Goal: Register for event/course

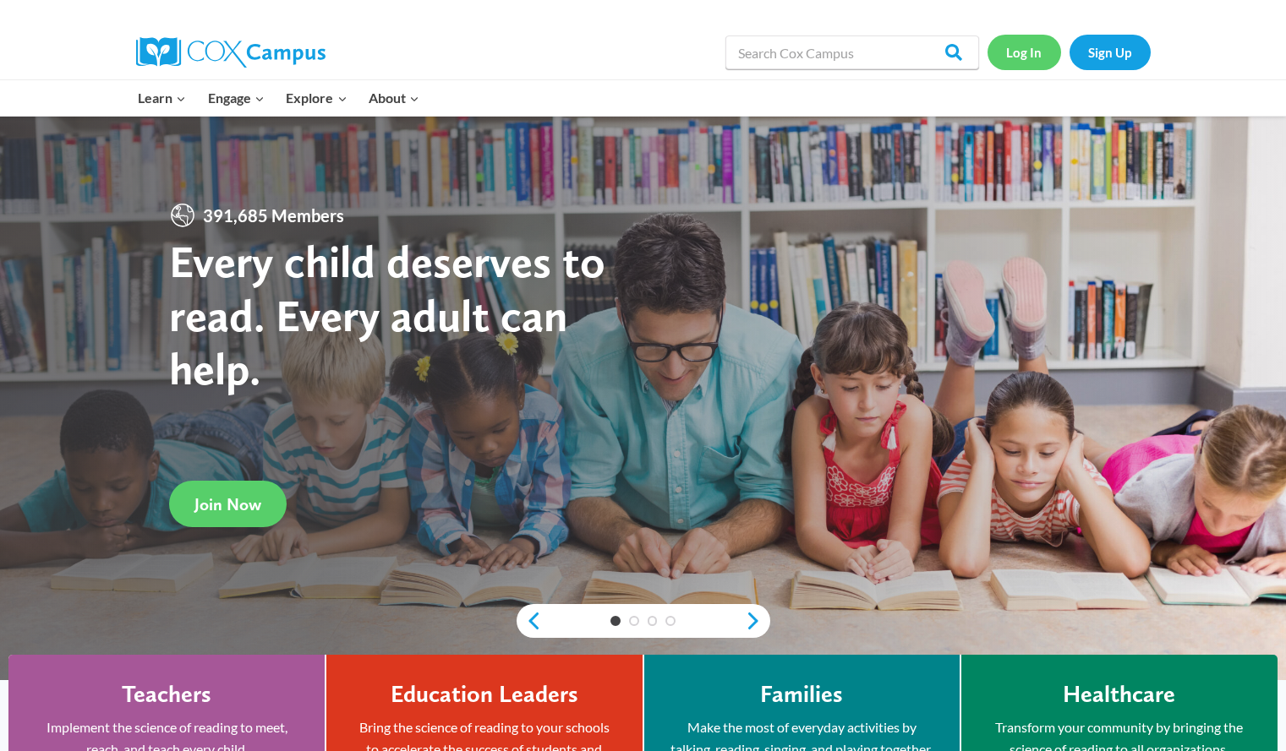
click at [1019, 54] on link "Log In" at bounding box center [1024, 52] width 74 height 35
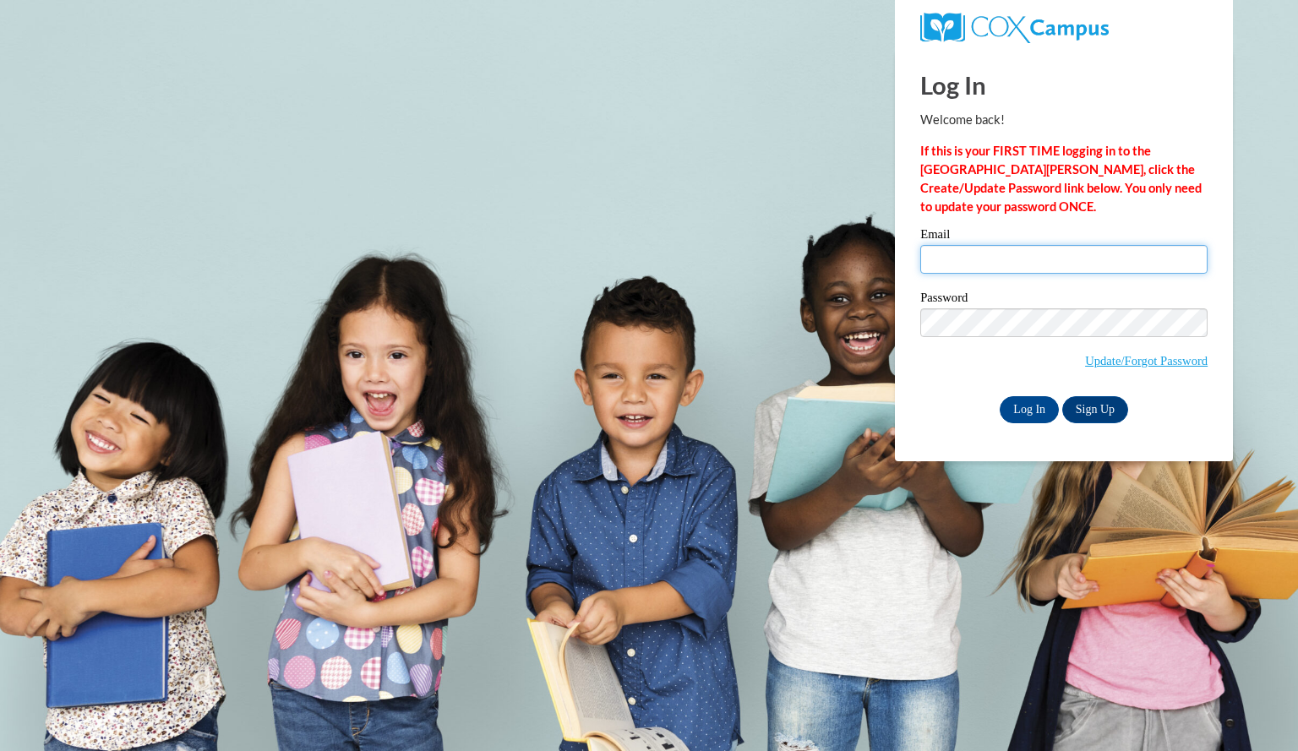
click at [1001, 260] on input "Email" at bounding box center [1063, 259] width 287 height 29
type input "TTRAMMELL.BCW@GMAIL.COM"
click at [1023, 404] on input "Log In" at bounding box center [1029, 409] width 59 height 27
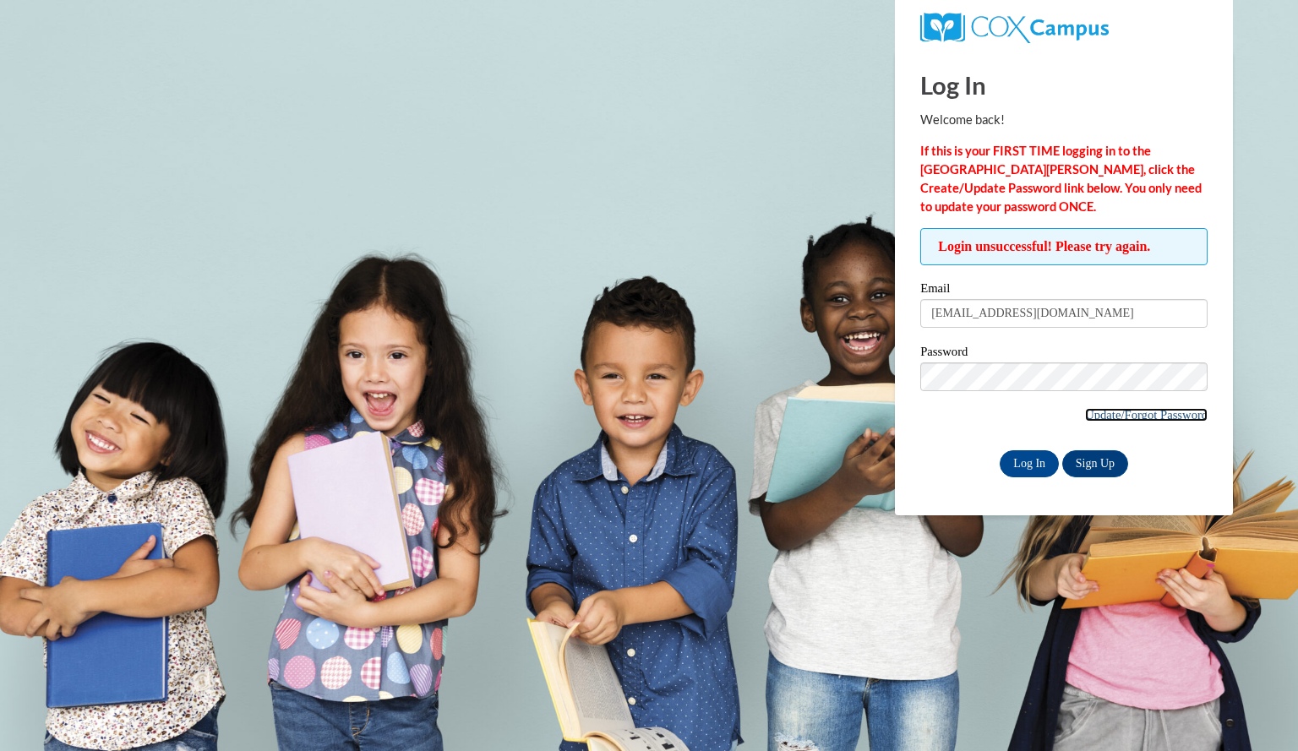
click at [1129, 420] on link "Update/Forgot Password" at bounding box center [1146, 415] width 123 height 14
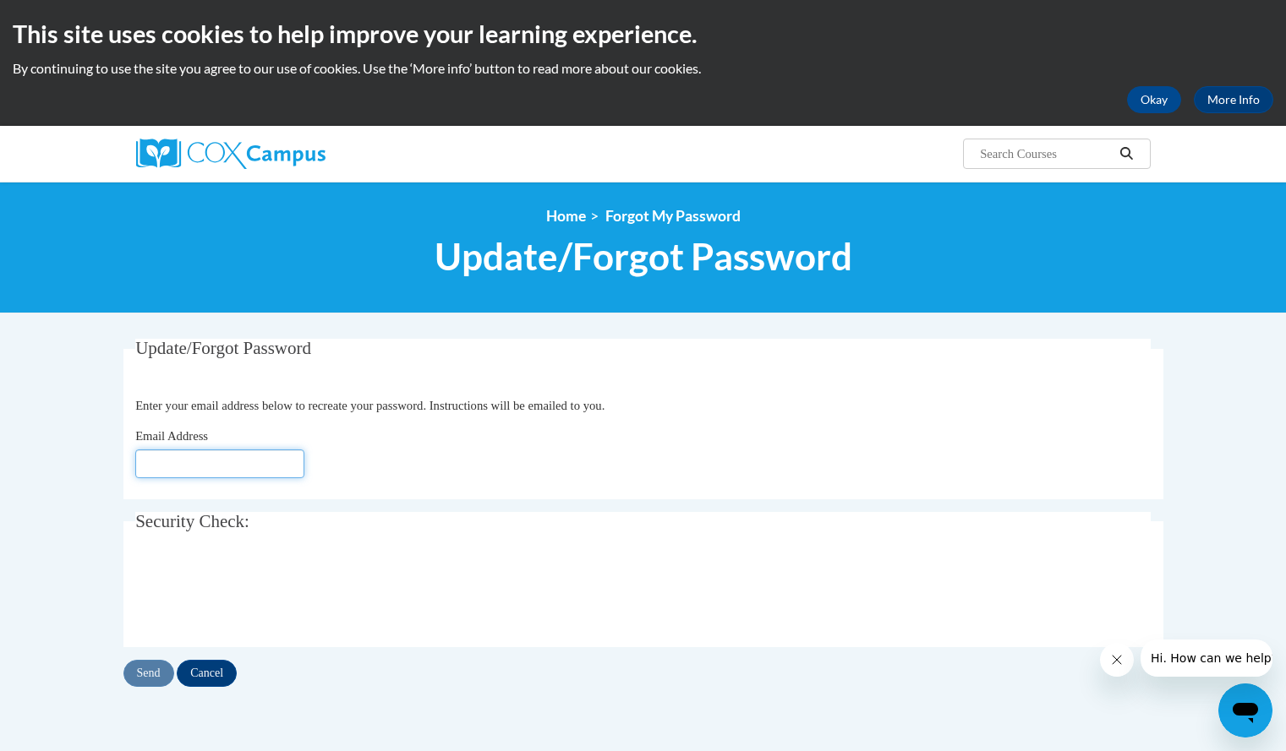
click at [232, 460] on input "Email Address" at bounding box center [219, 464] width 169 height 29
type input "[EMAIL_ADDRESS][DOMAIN_NAME]"
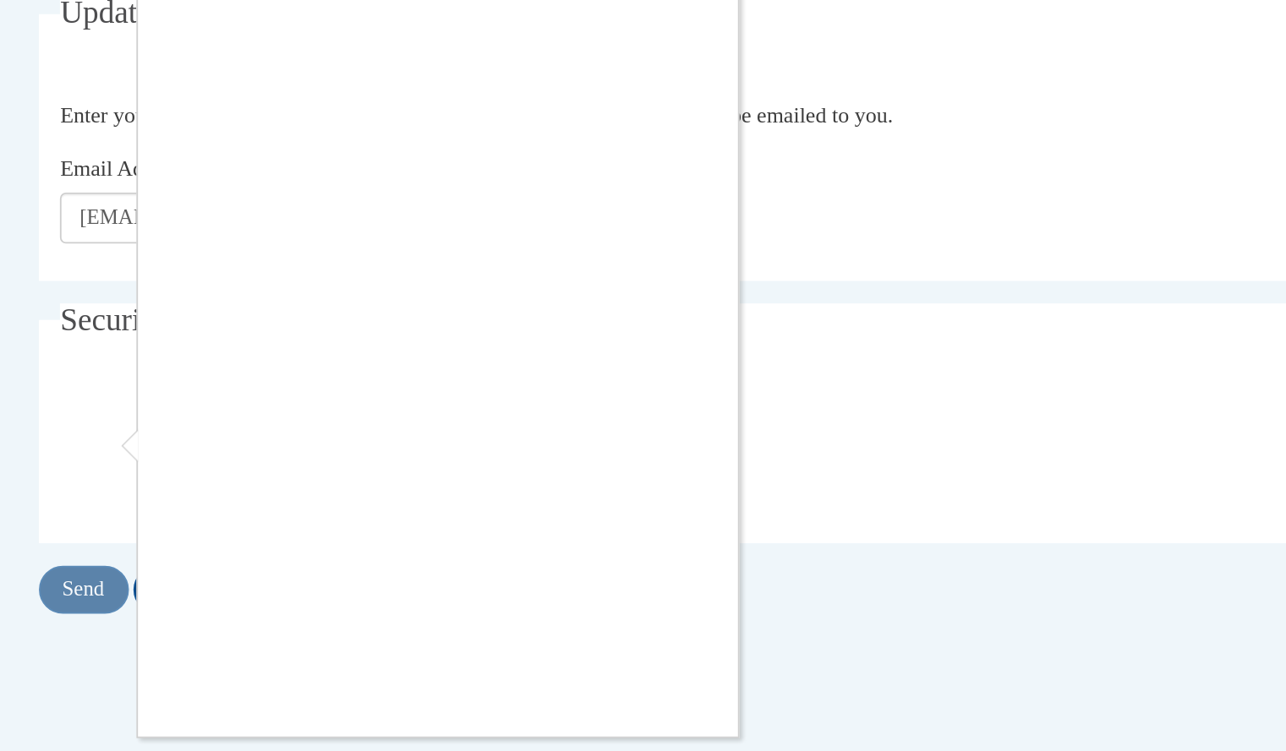
scroll to position [13, 0]
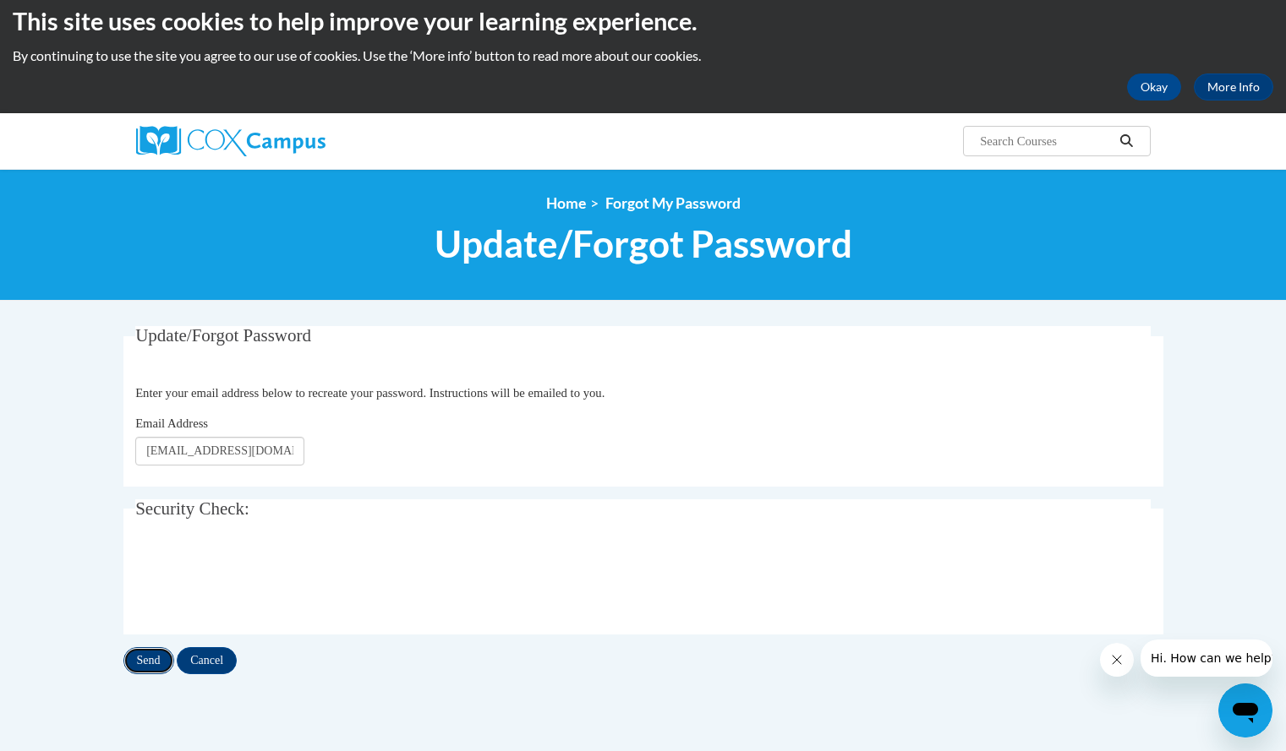
click at [147, 658] on input "Send" at bounding box center [148, 660] width 51 height 27
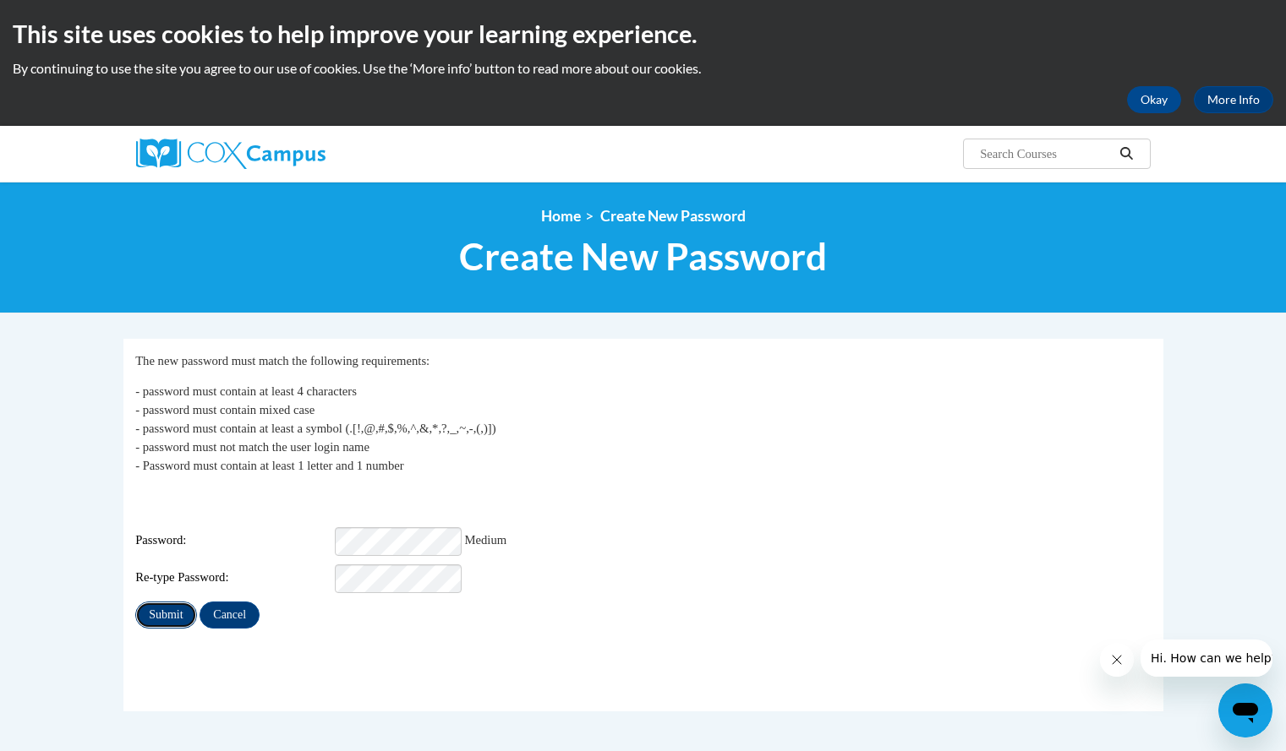
click at [172, 602] on input "Submit" at bounding box center [165, 615] width 61 height 27
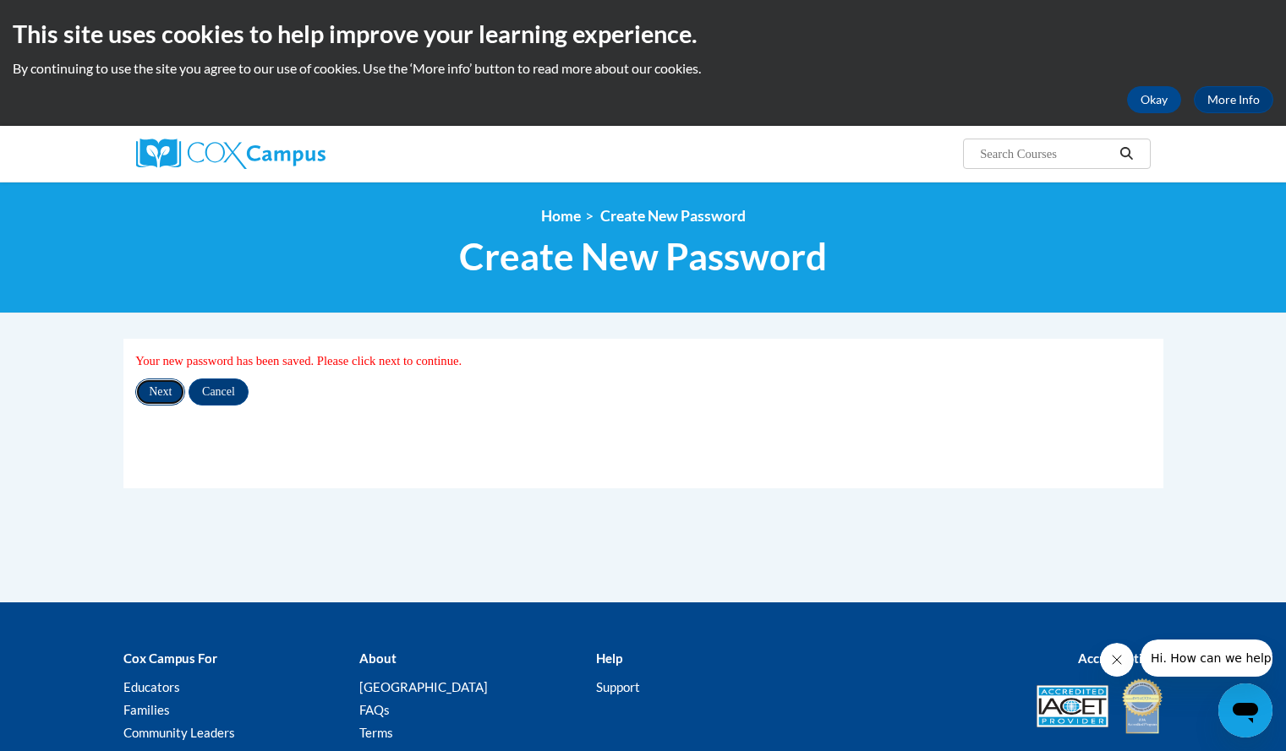
click at [159, 386] on input "Next" at bounding box center [160, 392] width 50 height 27
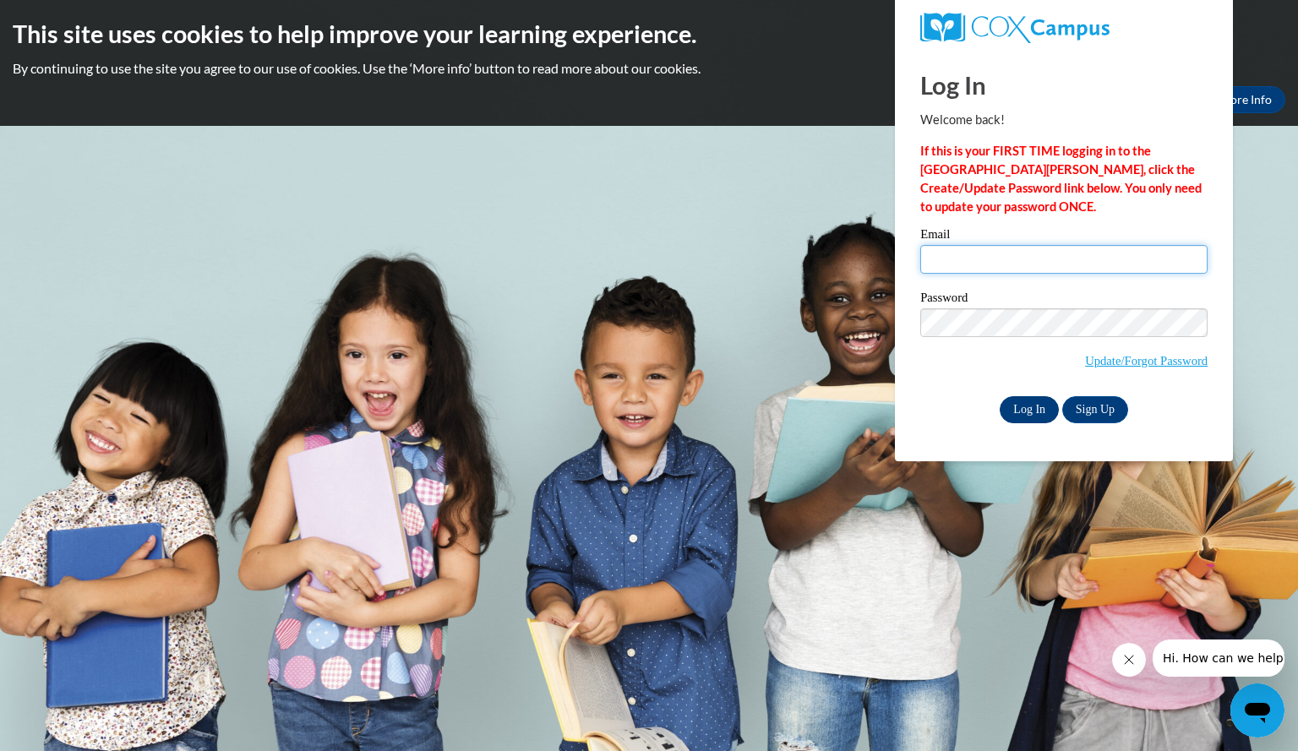
type input "ttrammell.bcw@gmail.com"
click at [1024, 404] on input "Log In" at bounding box center [1029, 409] width 59 height 27
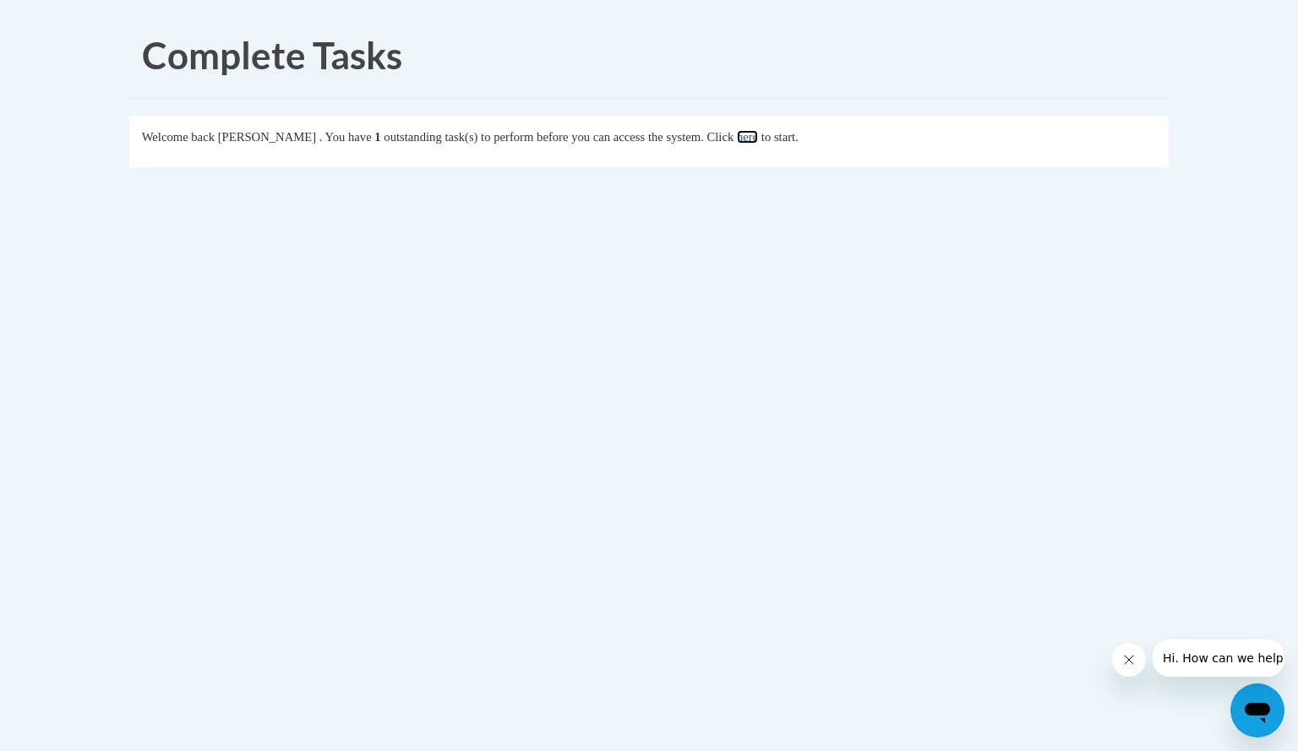
click at [758, 141] on link "here" at bounding box center [747, 137] width 21 height 14
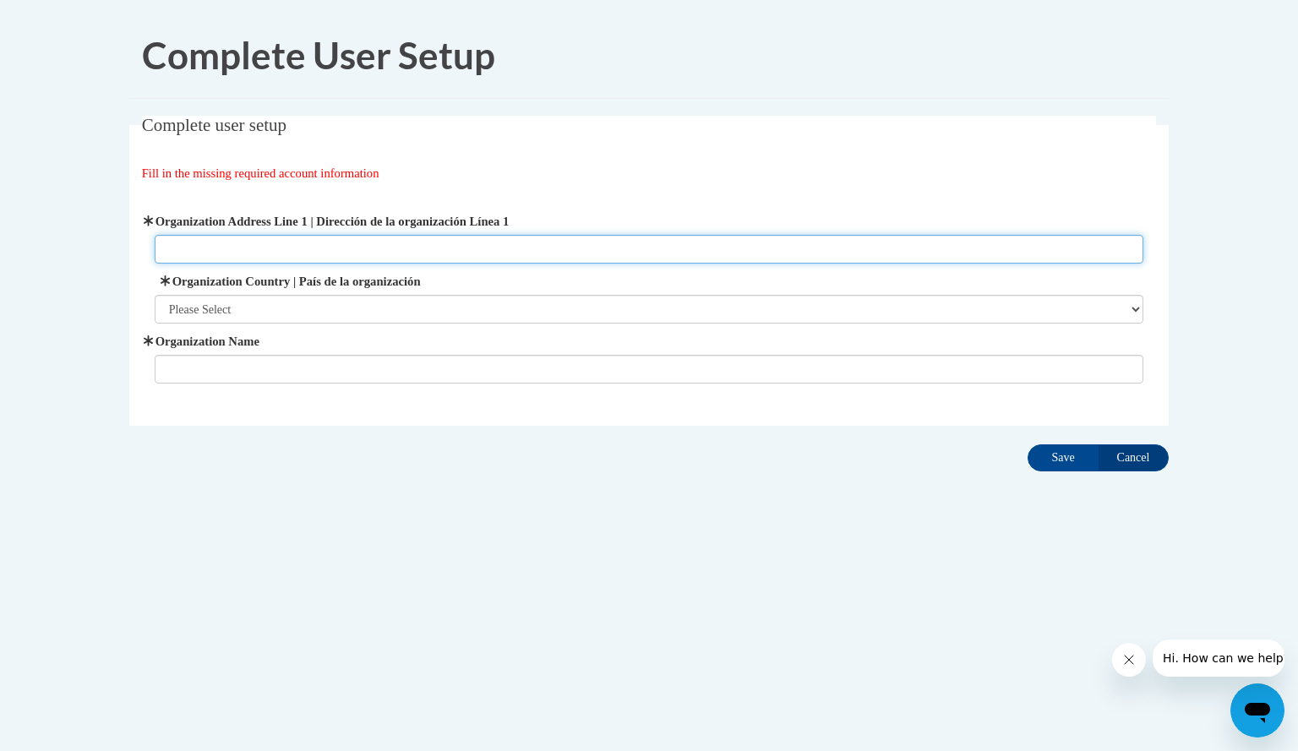
click at [240, 249] on input "Organization Address Line 1 | Dirección de la organización Línea 1" at bounding box center [650, 249] width 990 height 29
click at [320, 245] on input "Organization Address Line 1 | Dirección de la organización Línea 1" at bounding box center [650, 249] width 990 height 29
paste input "Southeast Health District [STREET_ADDRESS]"
type input "Southeast Health District [STREET_ADDRESS]"
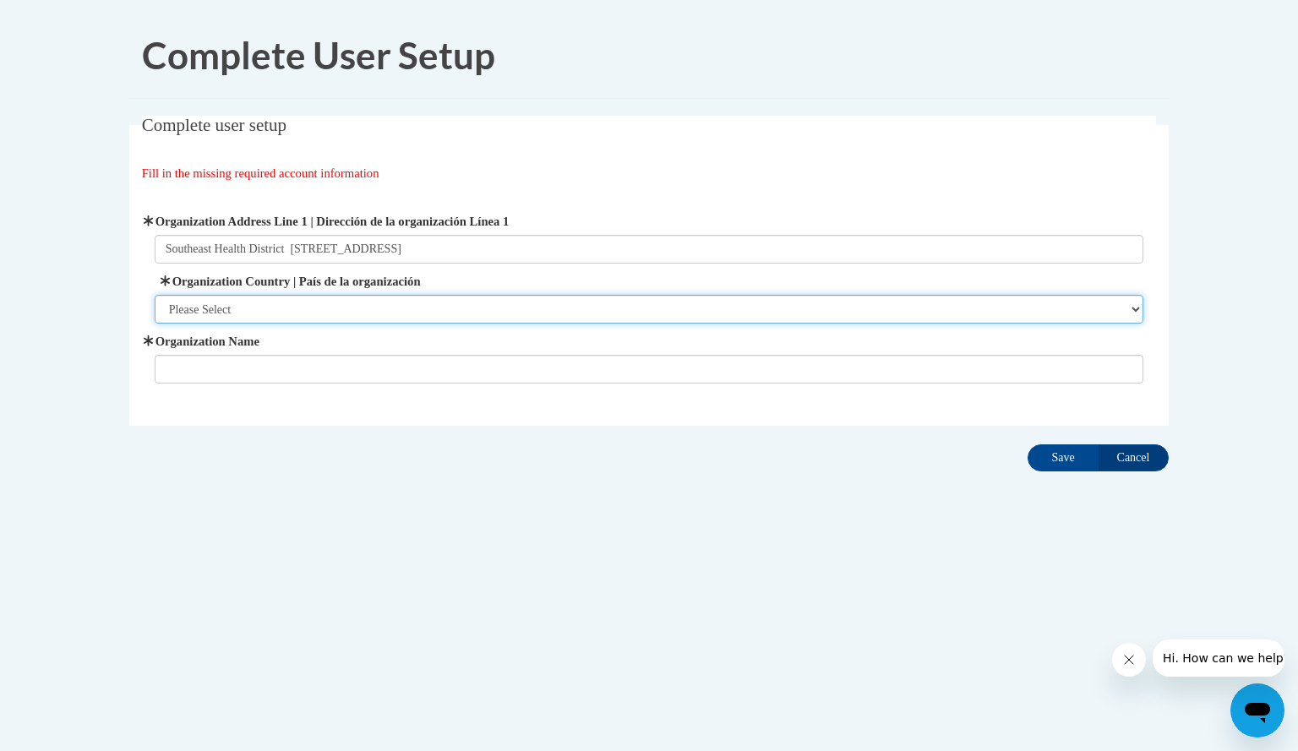
click at [368, 315] on select "Please Select United States | Estados Unidos Outside of the United States | Fue…" at bounding box center [650, 309] width 990 height 29
select select "ad49bcad-a171-4b2e-b99c-48b446064914"
click at [155, 295] on select "Please Select United States | Estados Unidos Outside of the United States | Fue…" at bounding box center [650, 309] width 990 height 29
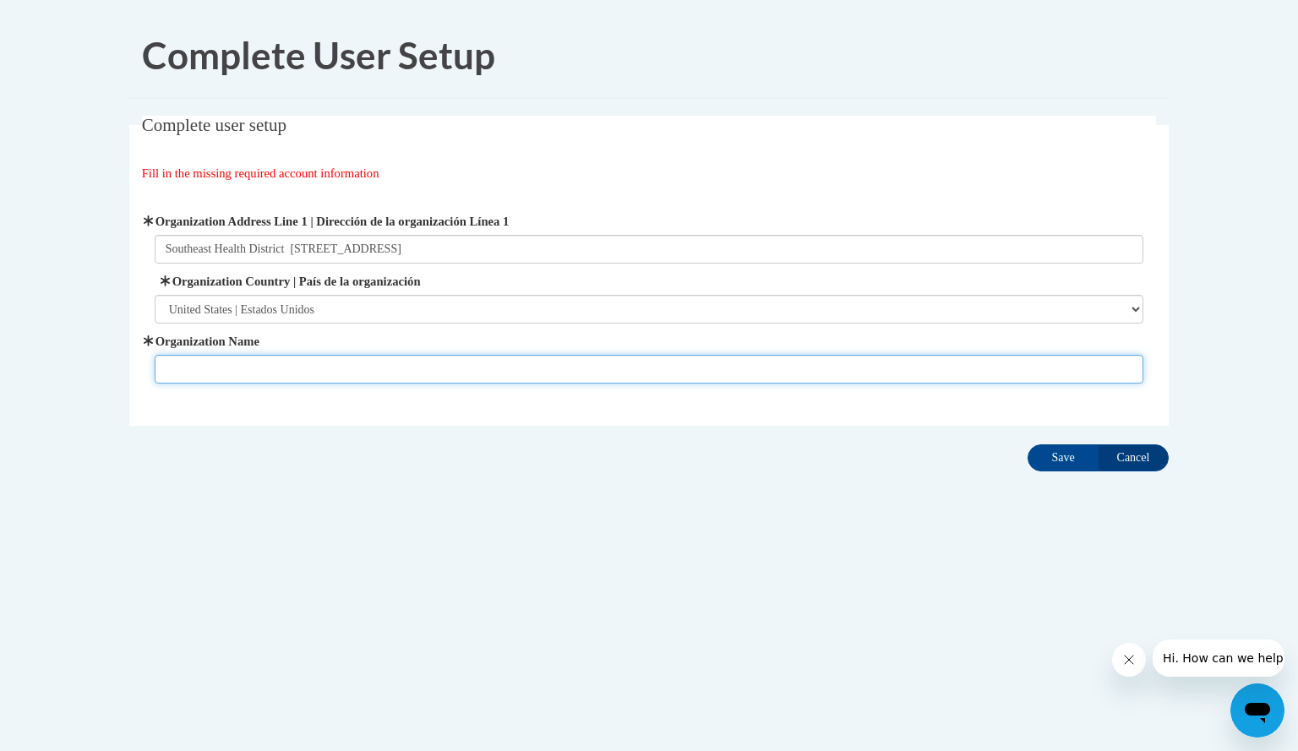
click at [283, 369] on input "Organization Name" at bounding box center [650, 369] width 990 height 29
type input "b"
type input "Babies Can't Wait"
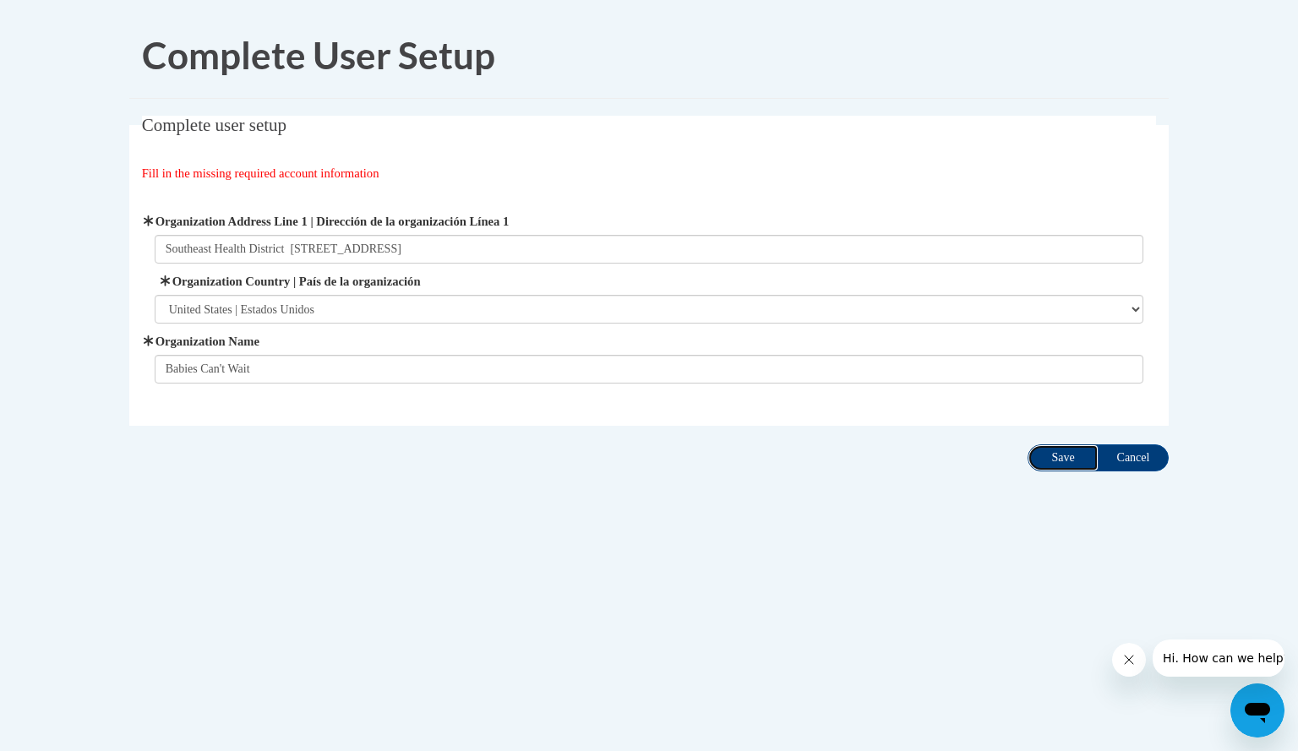
click at [1060, 456] on input "Save" at bounding box center [1063, 458] width 71 height 27
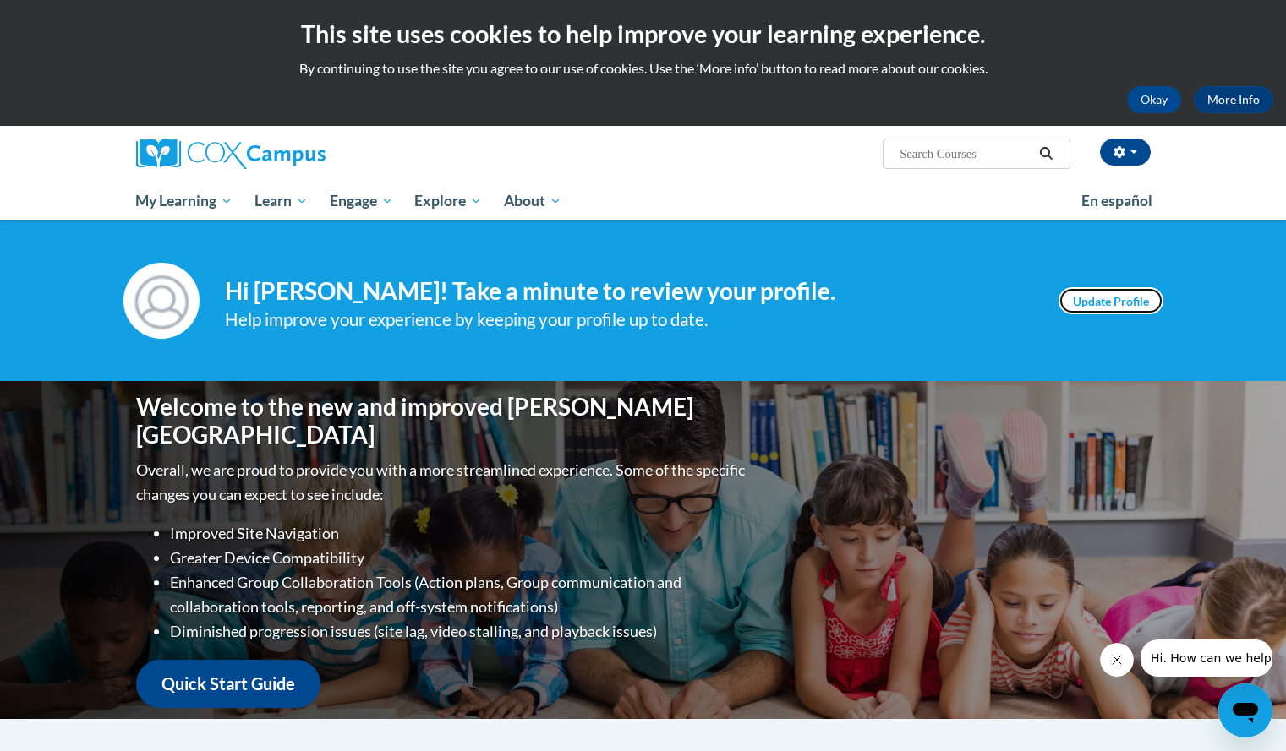
click at [1112, 296] on link "Update Profile" at bounding box center [1110, 300] width 105 height 27
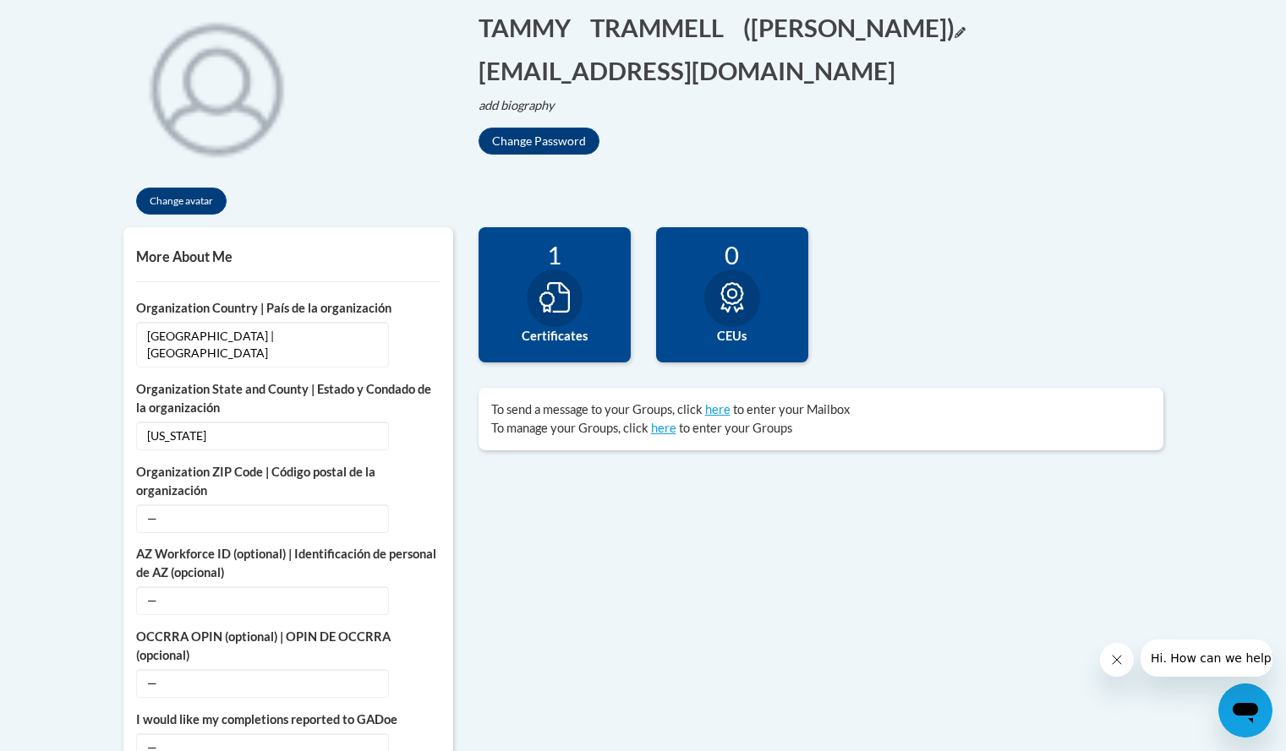
scroll to position [385, 0]
click at [559, 308] on icon at bounding box center [554, 296] width 30 height 30
click at [732, 316] on div at bounding box center [732, 297] width 56 height 57
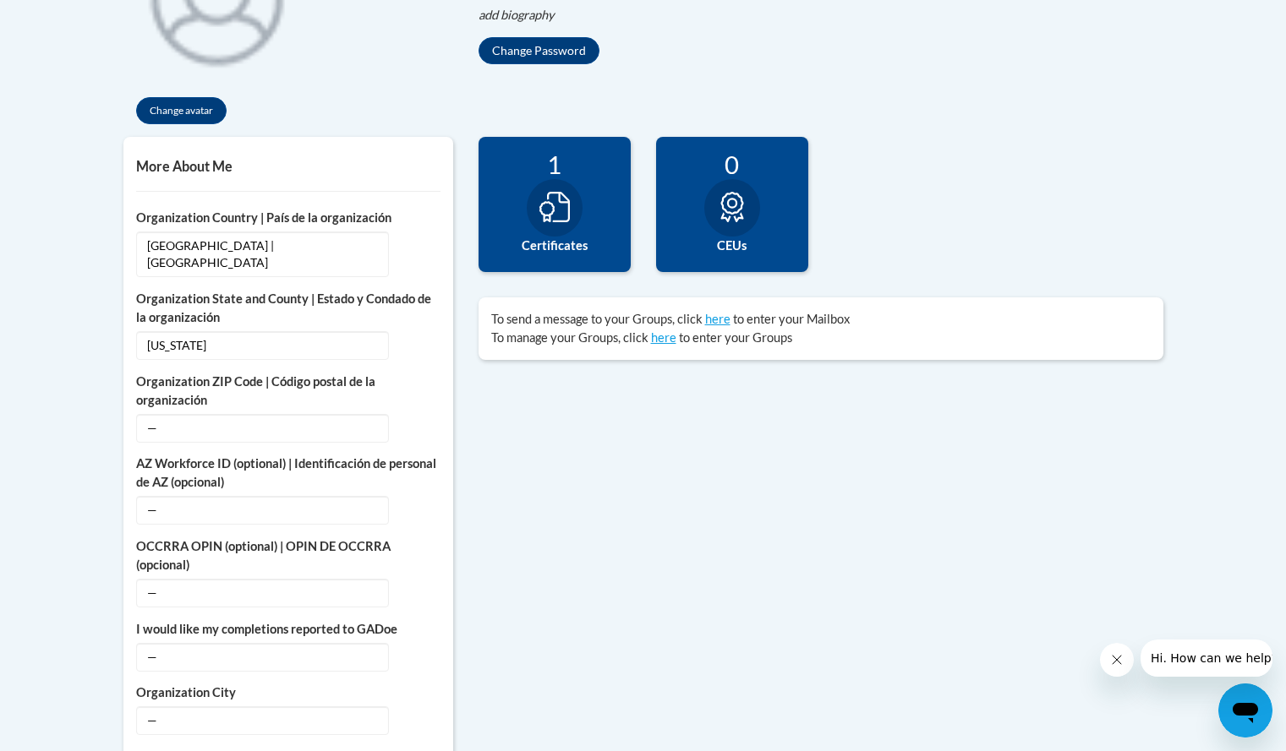
scroll to position [0, 0]
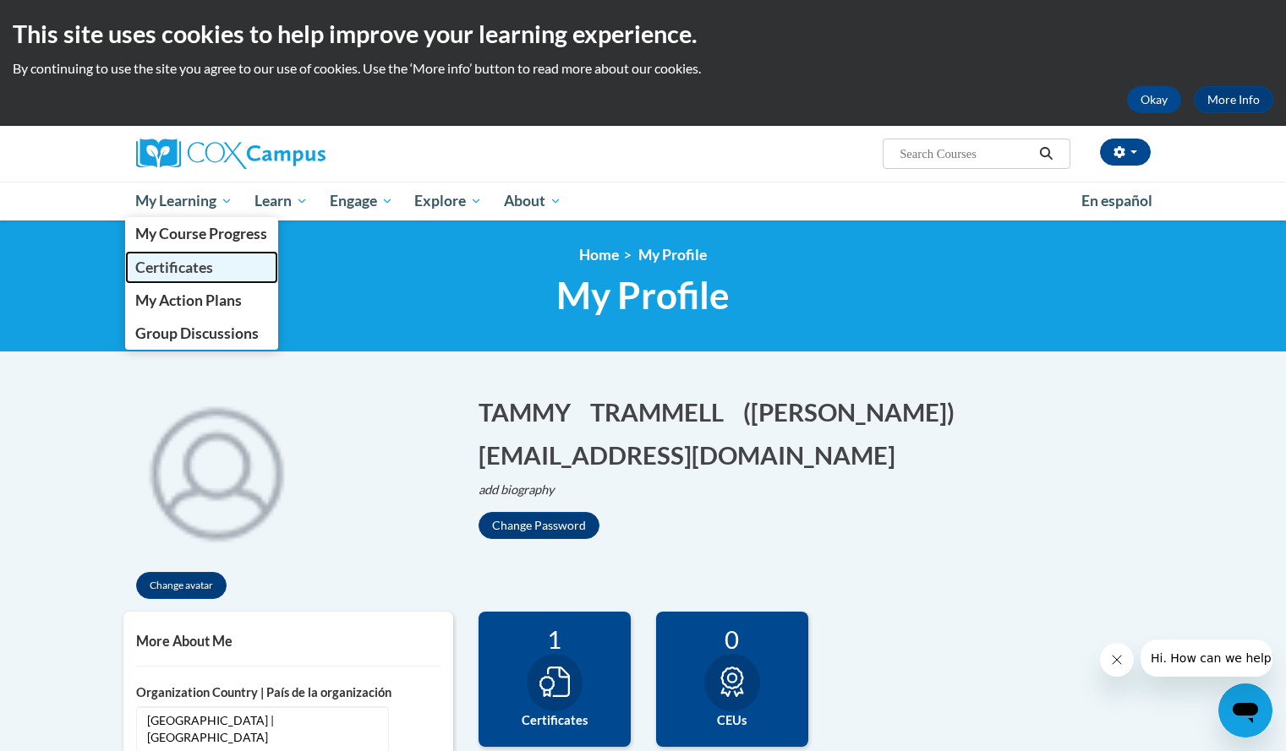
click at [173, 265] on span "Certificates" at bounding box center [174, 268] width 78 height 18
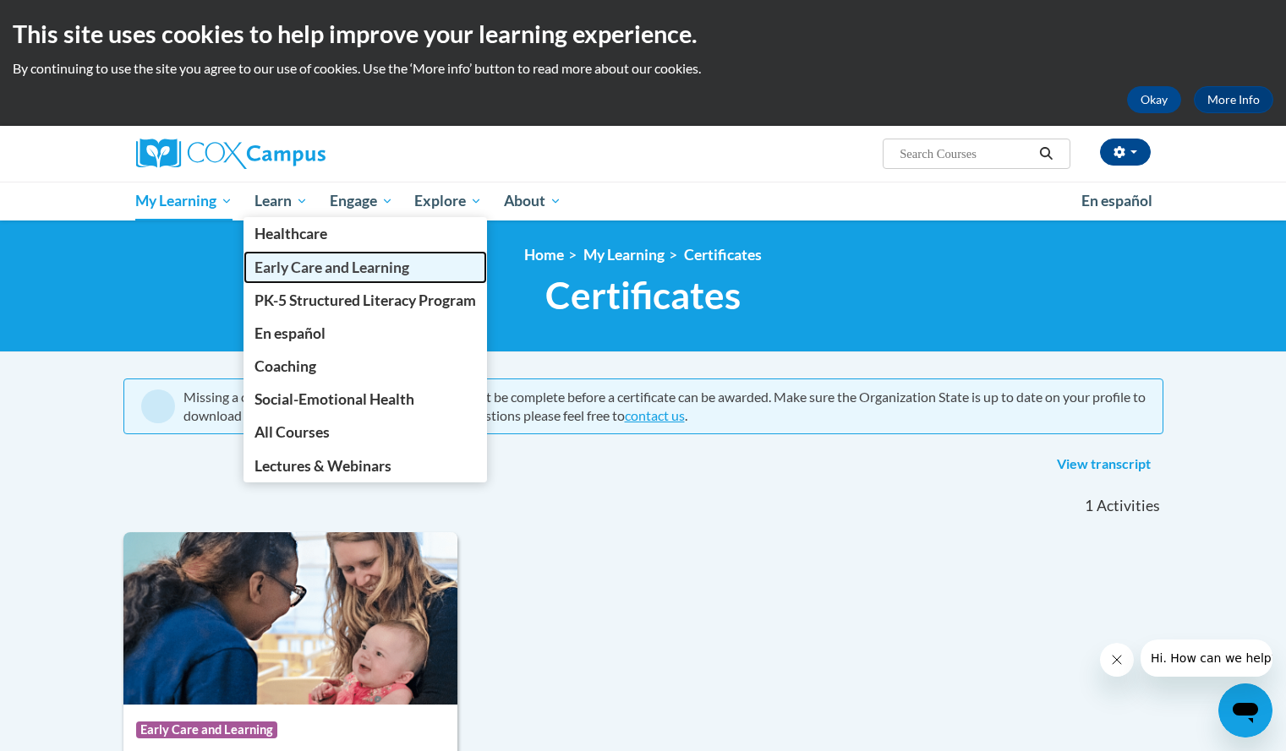
click at [293, 265] on span "Early Care and Learning" at bounding box center [331, 268] width 155 height 18
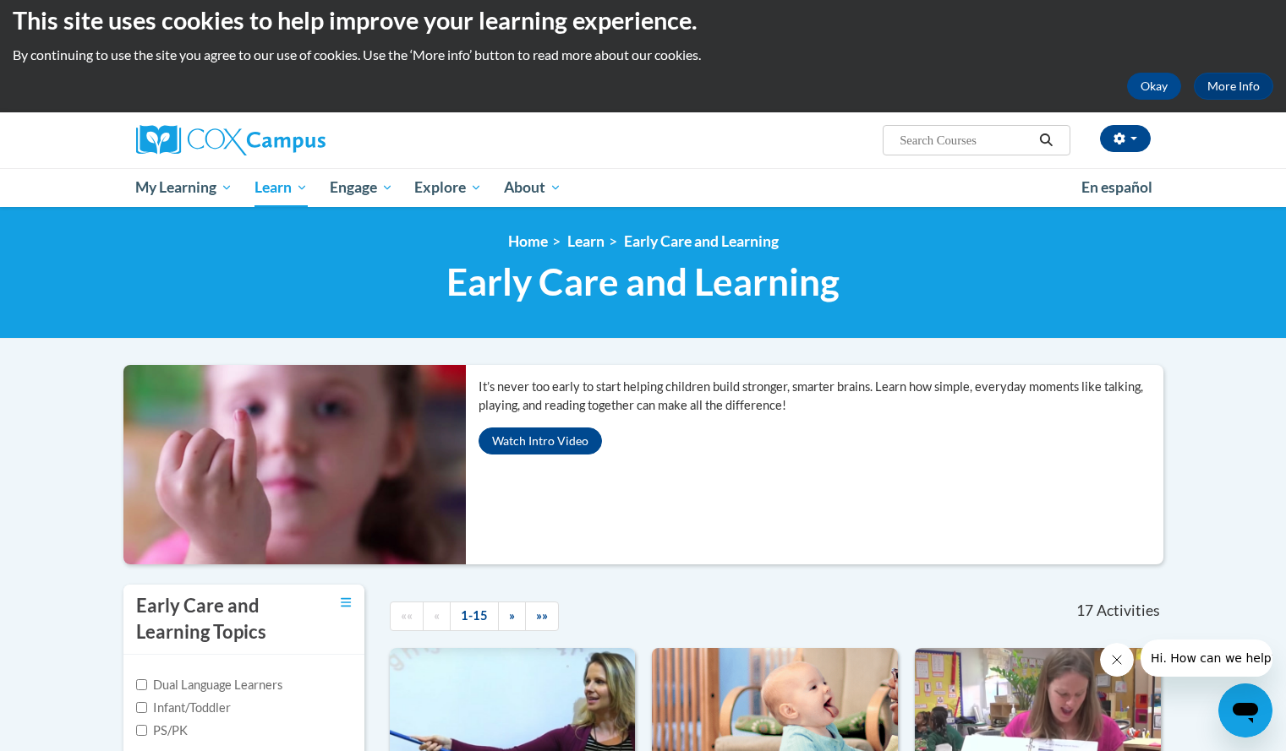
scroll to position [5, 0]
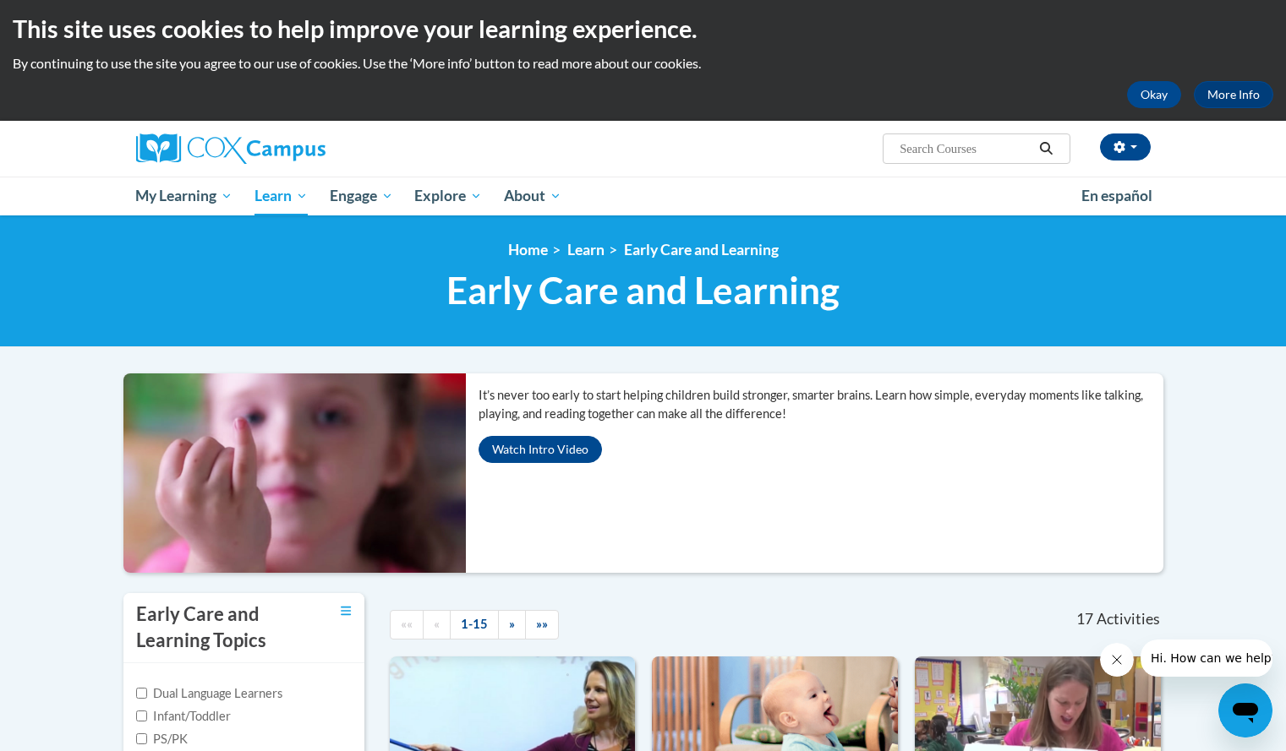
click at [964, 150] on input "Search..." at bounding box center [965, 149] width 135 height 20
type input "dyslexia"
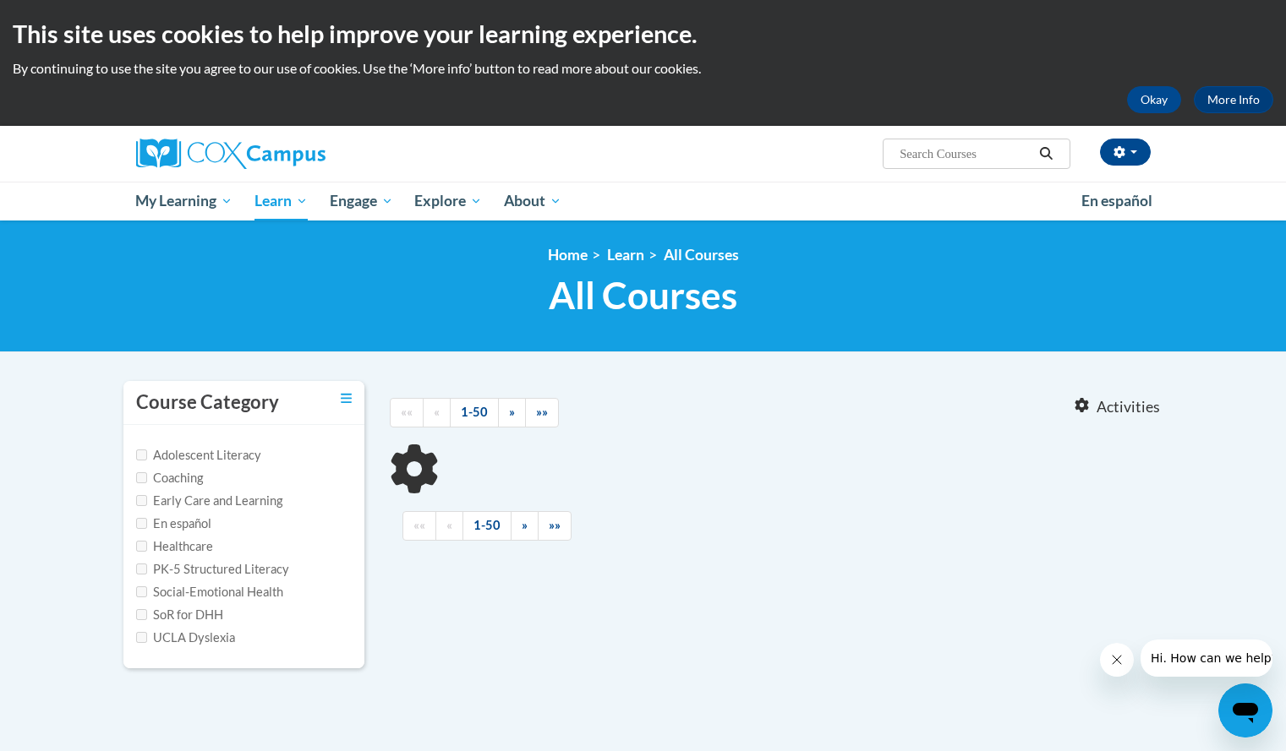
type input "[MEDICAL_DATA]"
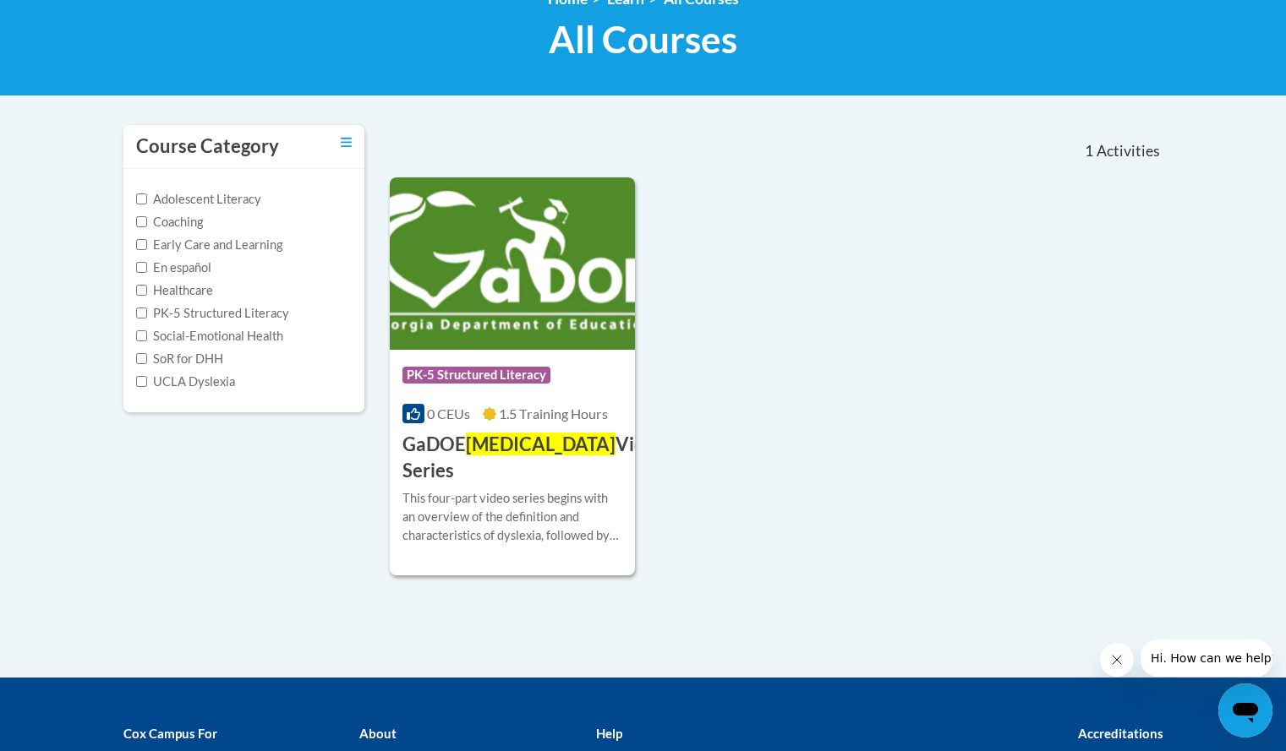
scroll to position [259, 0]
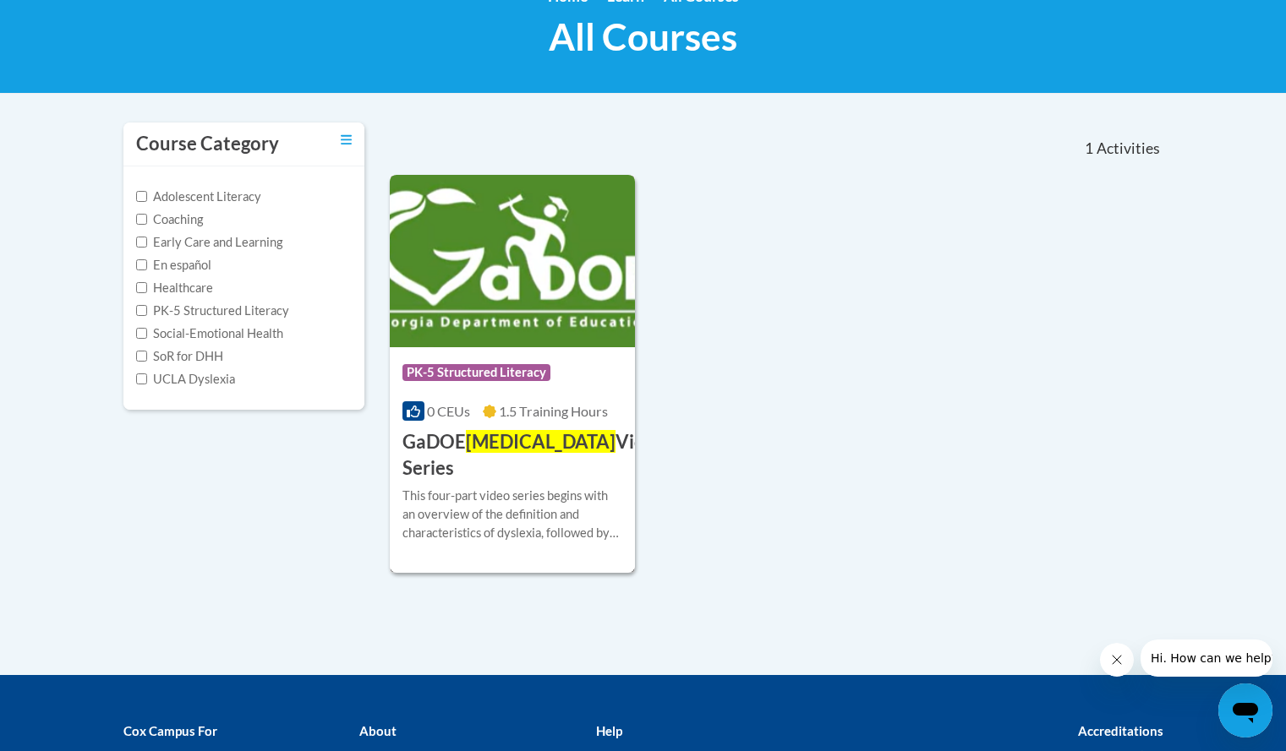
click at [487, 440] on span "Dyslexia" at bounding box center [541, 441] width 150 height 23
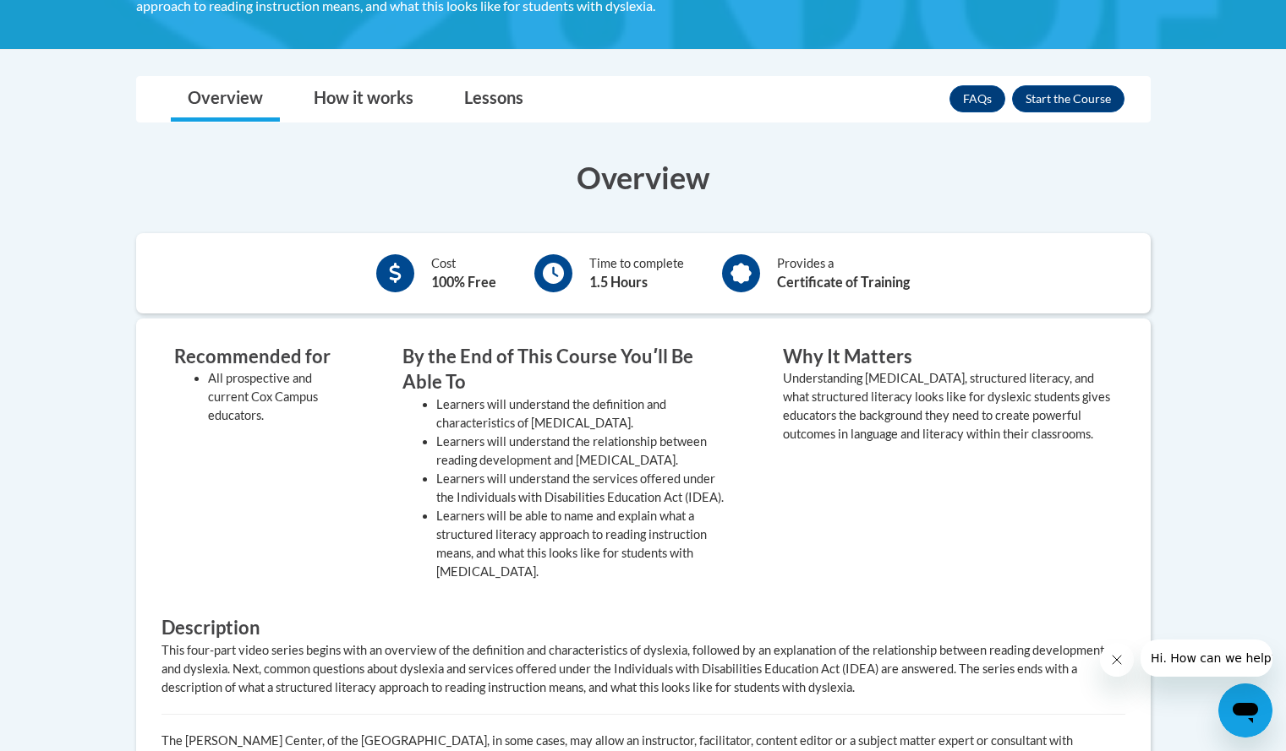
scroll to position [349, 0]
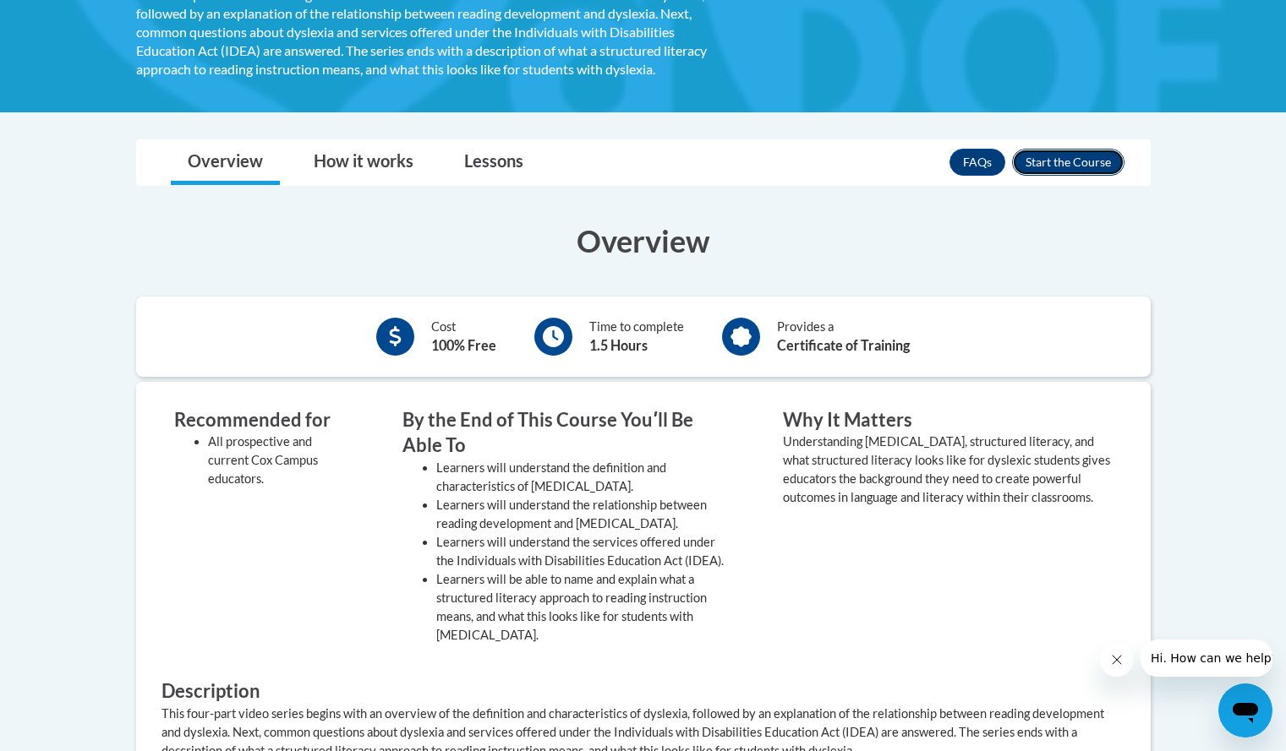
click at [1091, 160] on button "Enroll" at bounding box center [1068, 162] width 112 height 27
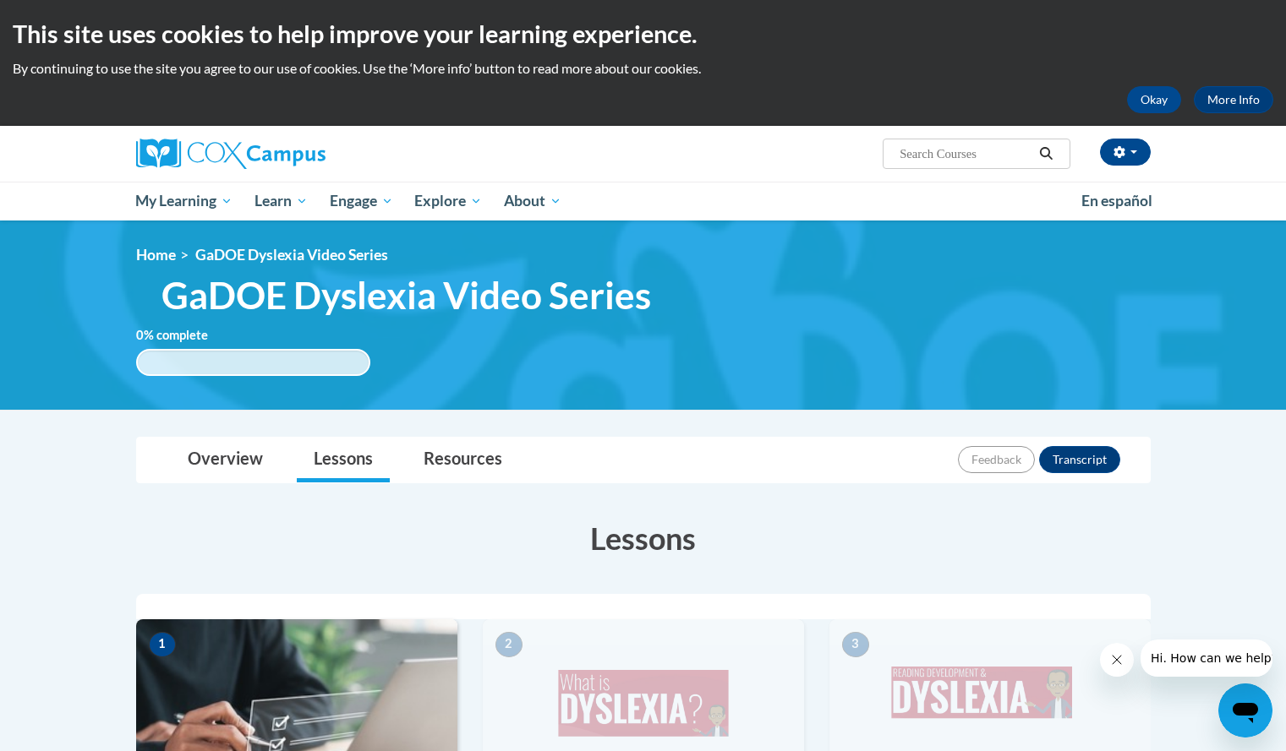
click at [724, 263] on ol "Home GaDOE Dyslexia Video Series" at bounding box center [643, 255] width 1014 height 19
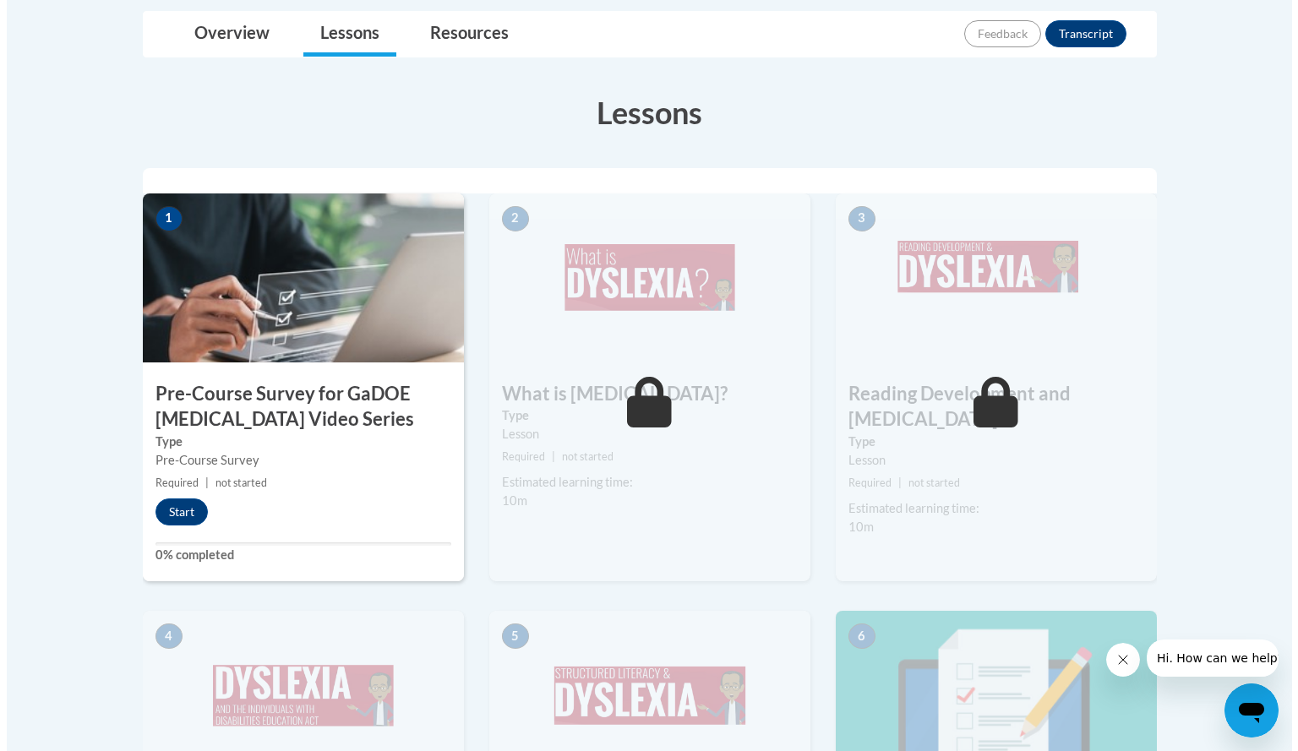
scroll to position [478, 0]
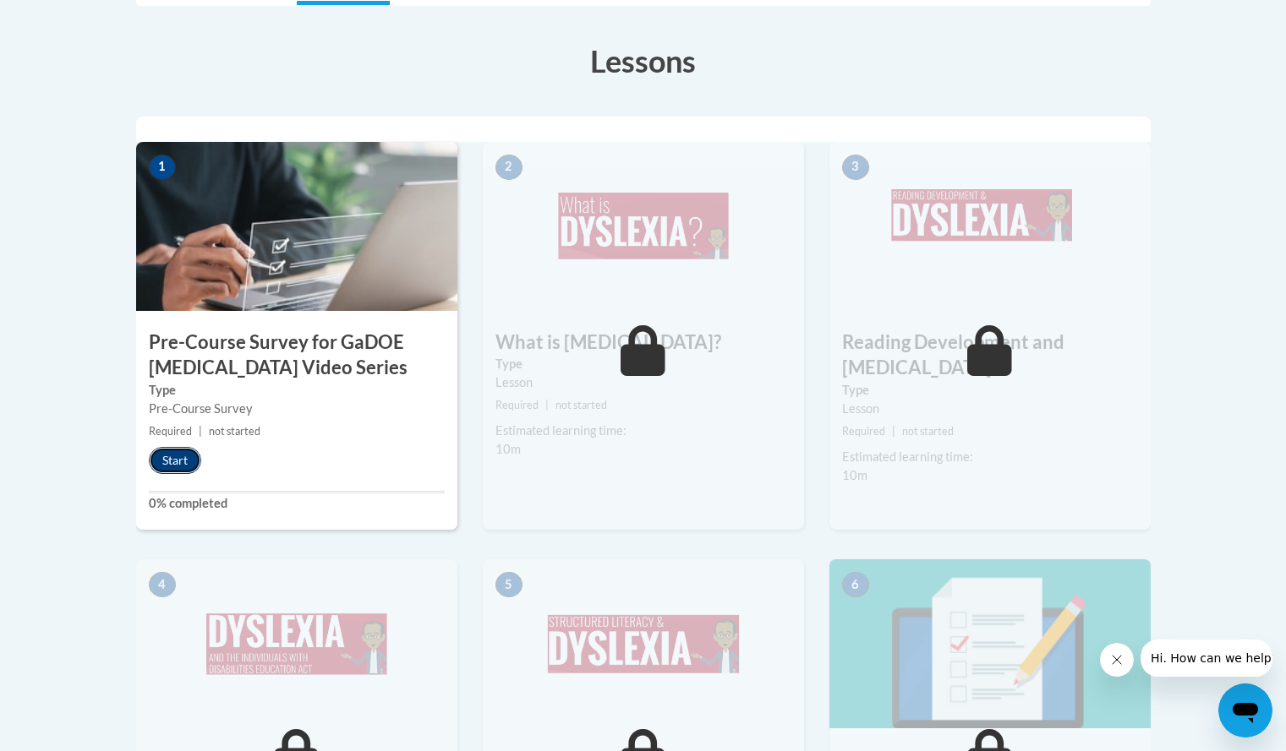
click at [174, 463] on button "Start" at bounding box center [175, 460] width 52 height 27
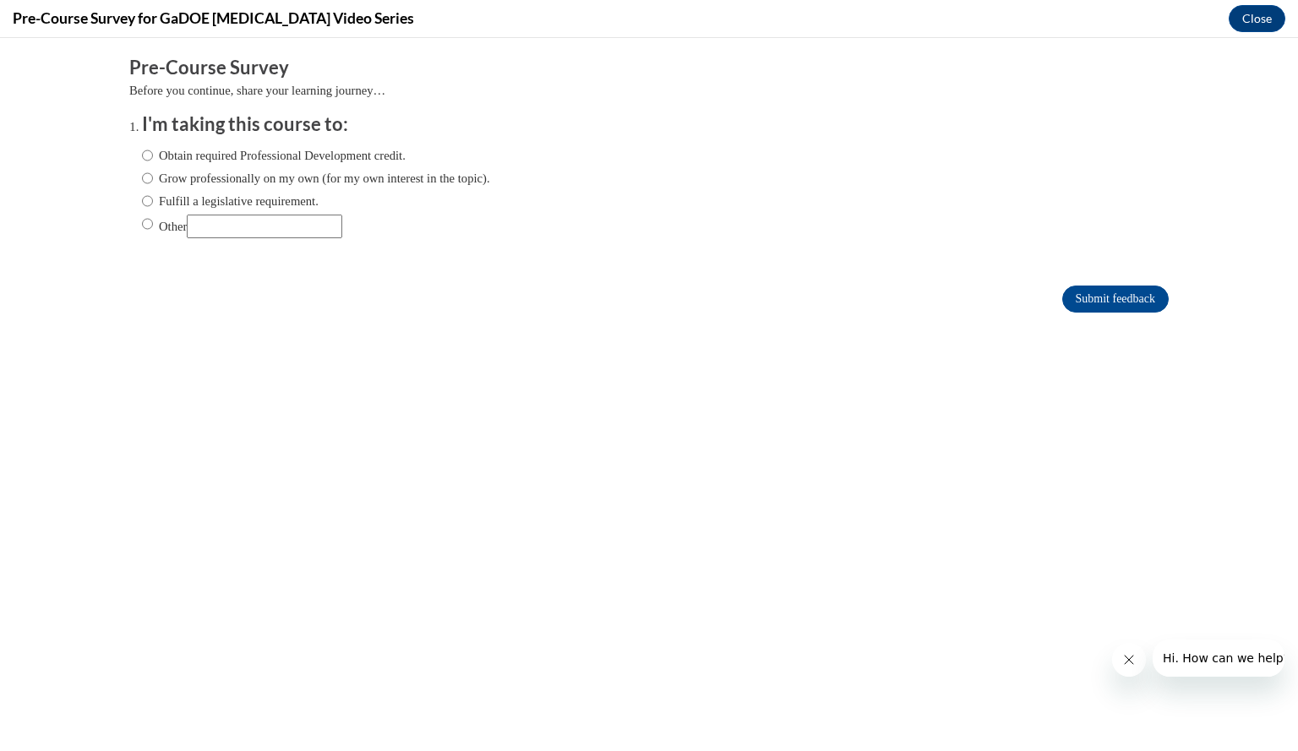
scroll to position [0, 0]
click at [204, 155] on label "Obtain required Professional Development credit." at bounding box center [274, 155] width 264 height 19
click at [153, 155] on input "Obtain required Professional Development credit." at bounding box center [147, 155] width 11 height 19
radio input "true"
click at [210, 179] on label "Grow professionally on my own (for my own interest in the topic)." at bounding box center [316, 178] width 348 height 19
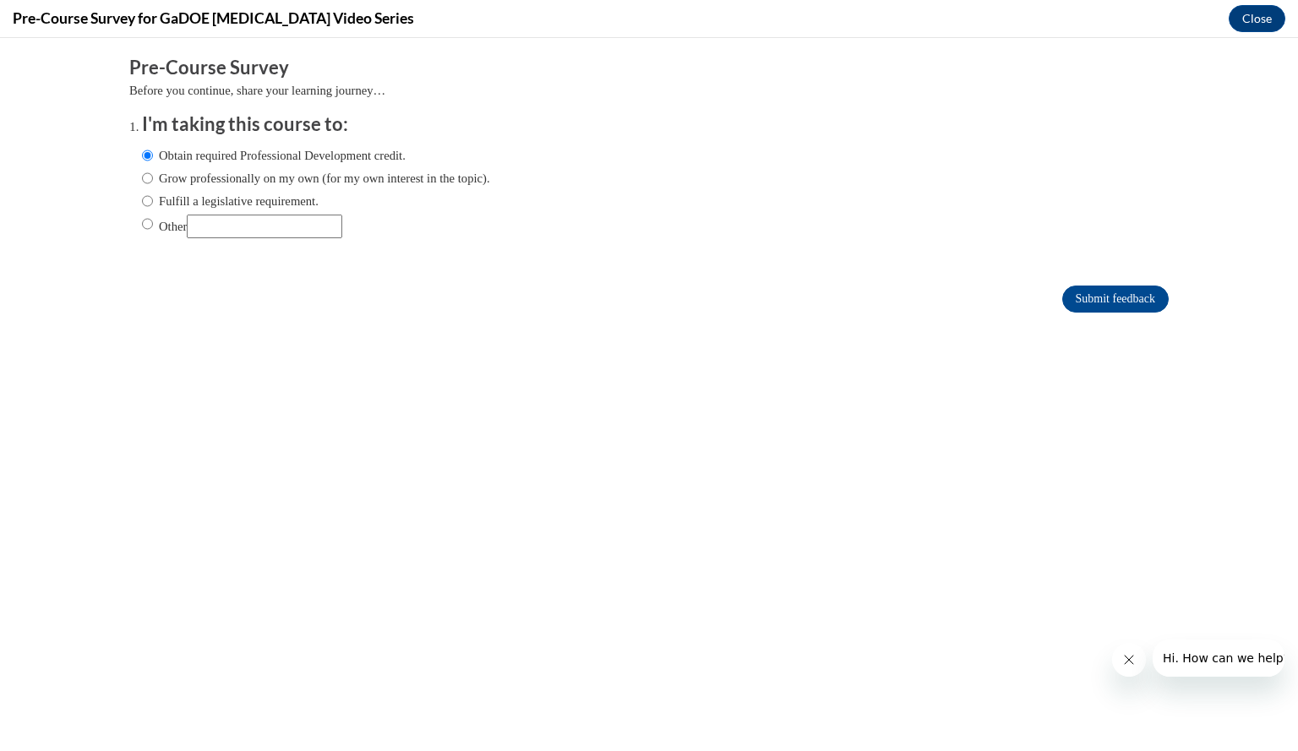
click at [153, 179] on input "Grow professionally on my own (for my own interest in the topic)." at bounding box center [147, 178] width 11 height 19
radio input "true"
click at [196, 153] on label "Obtain required Professional Development credit." at bounding box center [274, 155] width 264 height 19
click at [153, 153] on input "Obtain required Professional Development credit." at bounding box center [147, 155] width 11 height 19
radio input "true"
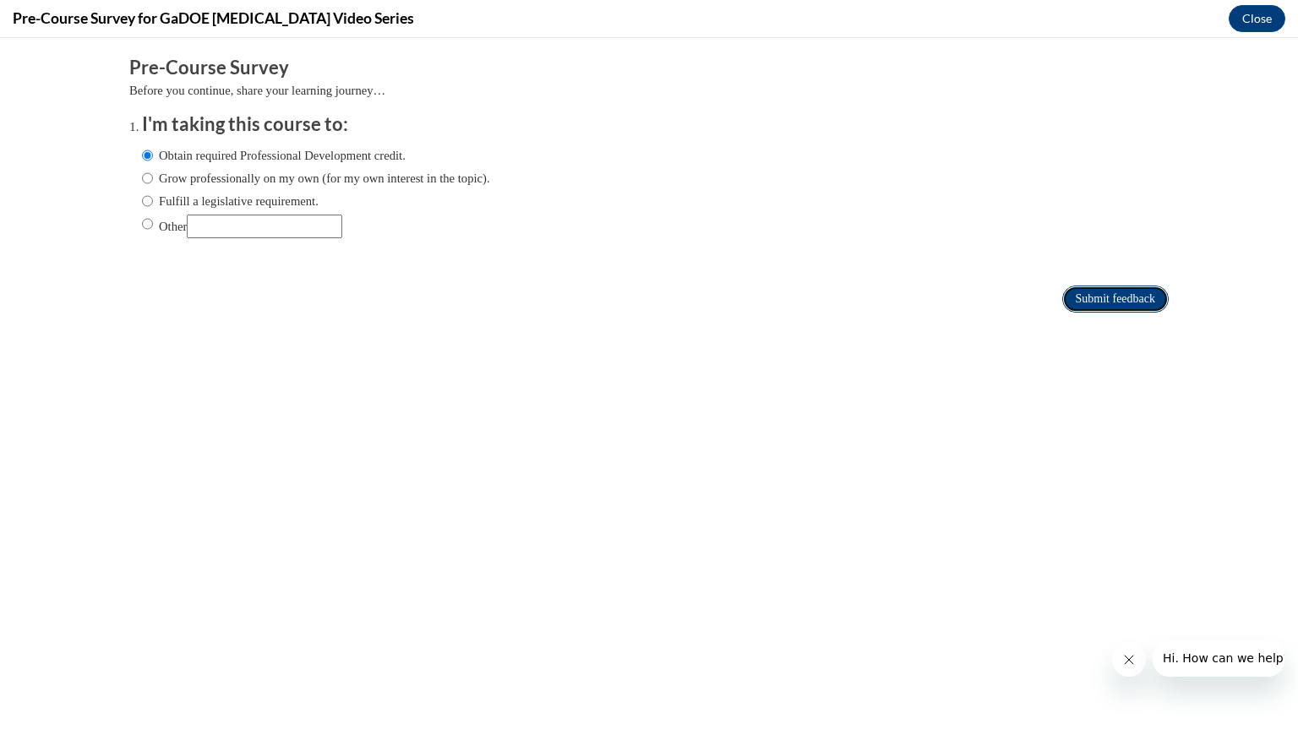
click at [1081, 296] on input "Submit feedback" at bounding box center [1115, 299] width 107 height 27
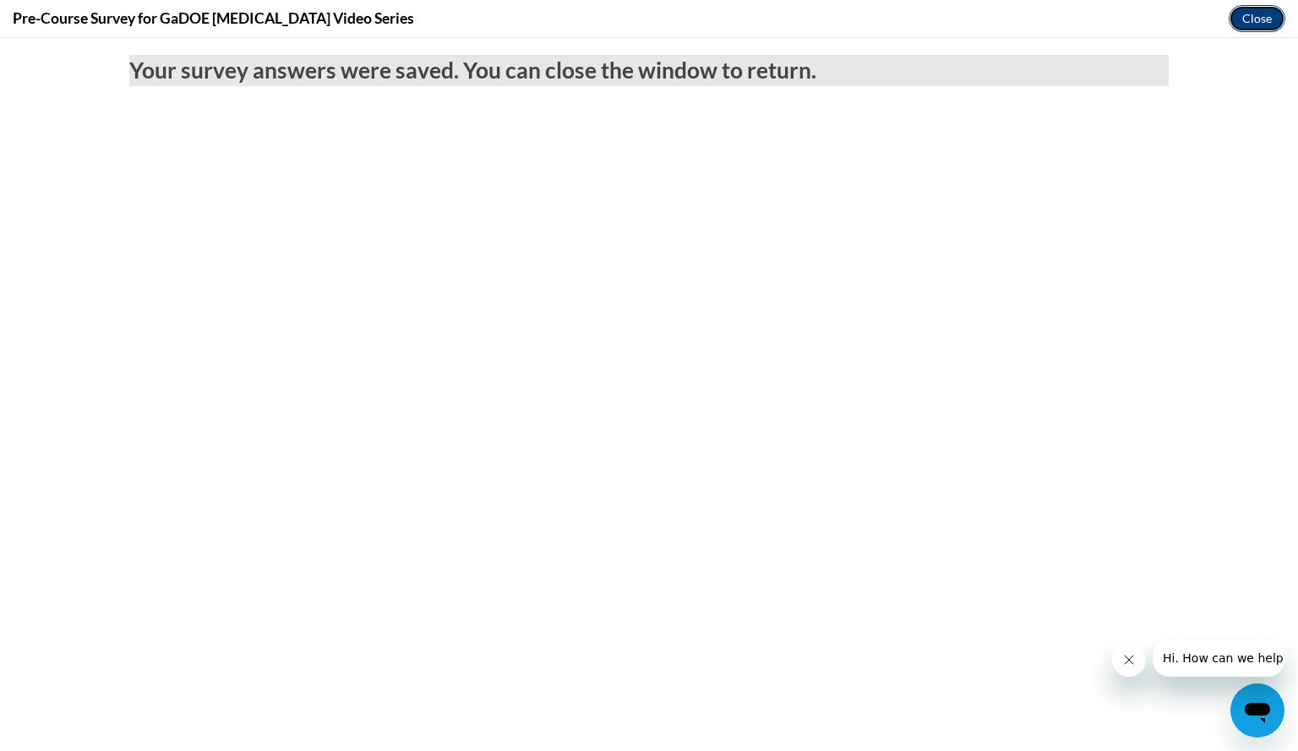
click at [1253, 21] on button "Close" at bounding box center [1257, 18] width 57 height 27
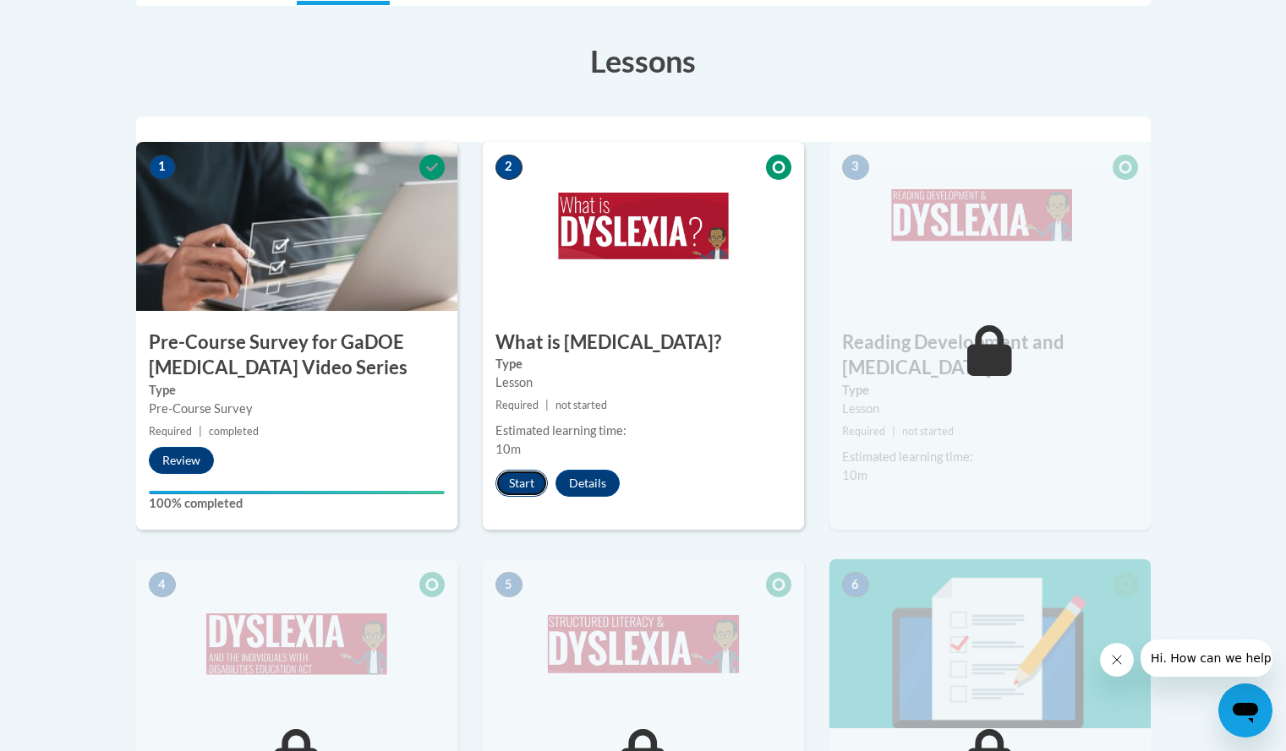
click at [509, 482] on button "Start" at bounding box center [521, 483] width 52 height 27
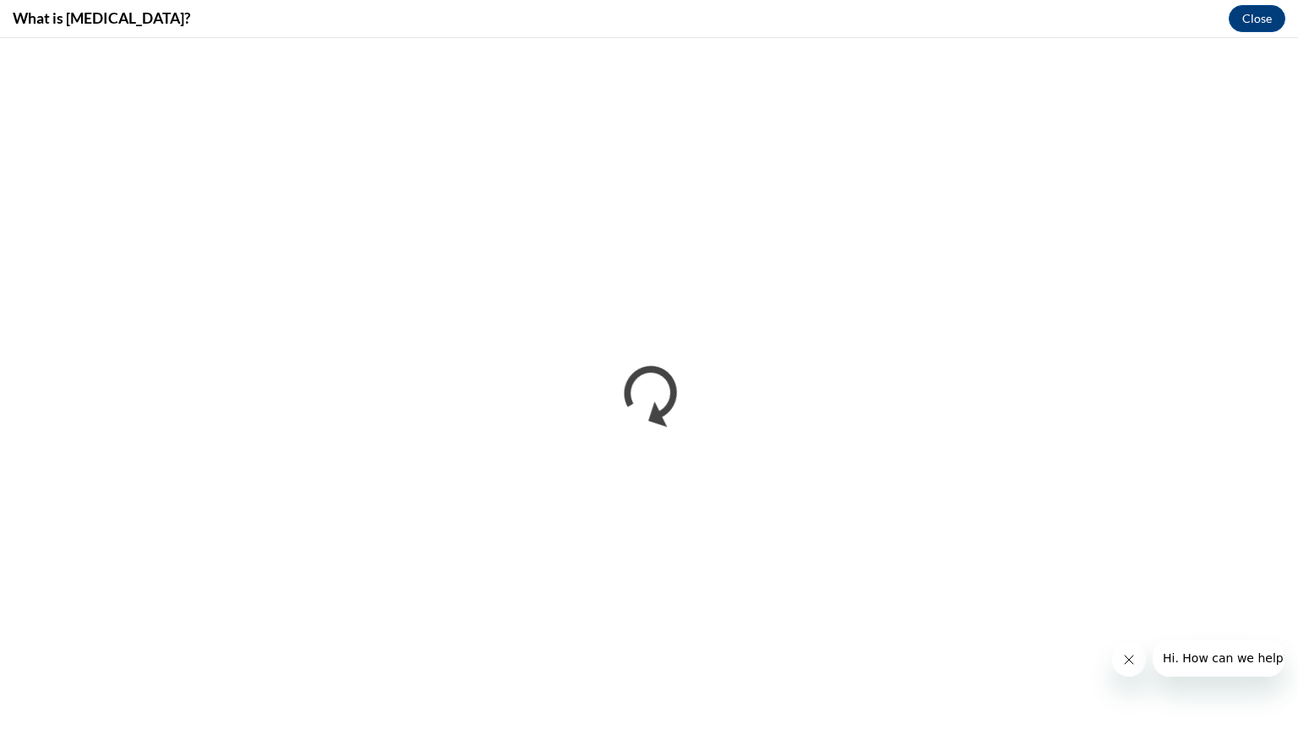
click at [175, 6] on div "What is Dyslexia? Close" at bounding box center [649, 19] width 1298 height 38
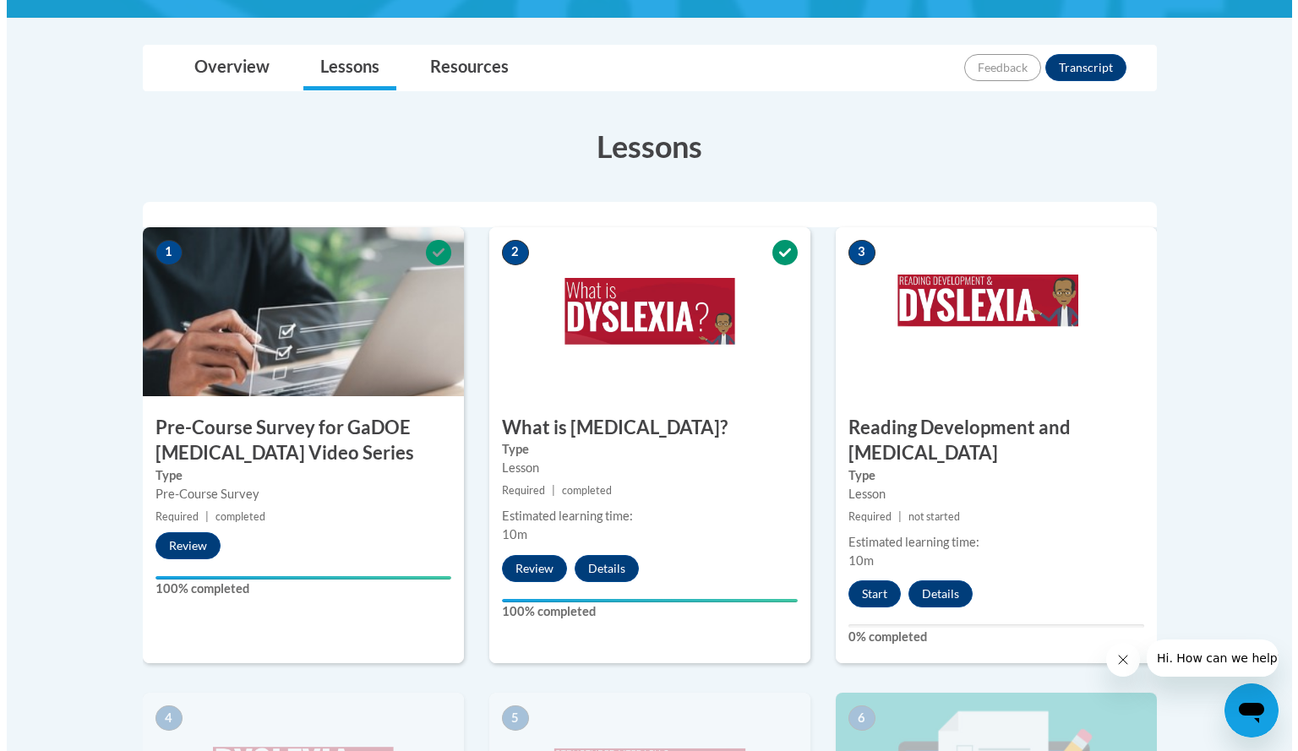
scroll to position [396, 0]
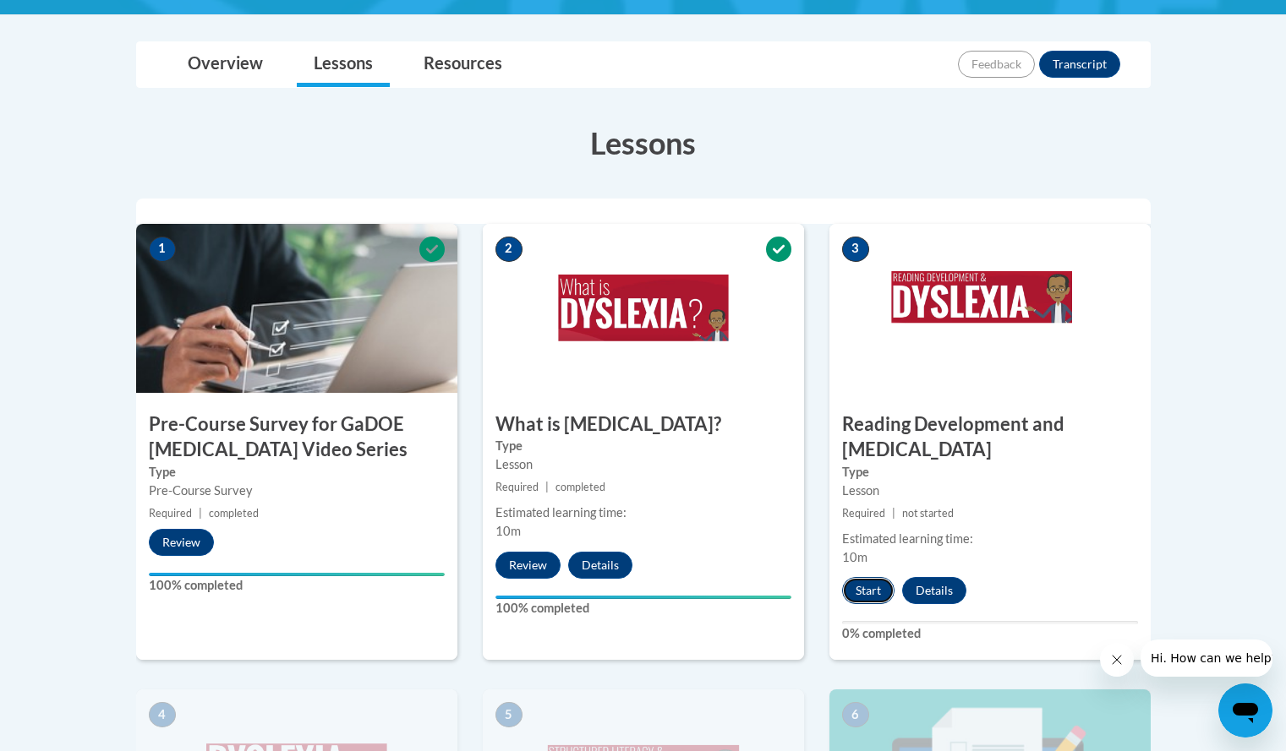
click at [877, 577] on button "Start" at bounding box center [868, 590] width 52 height 27
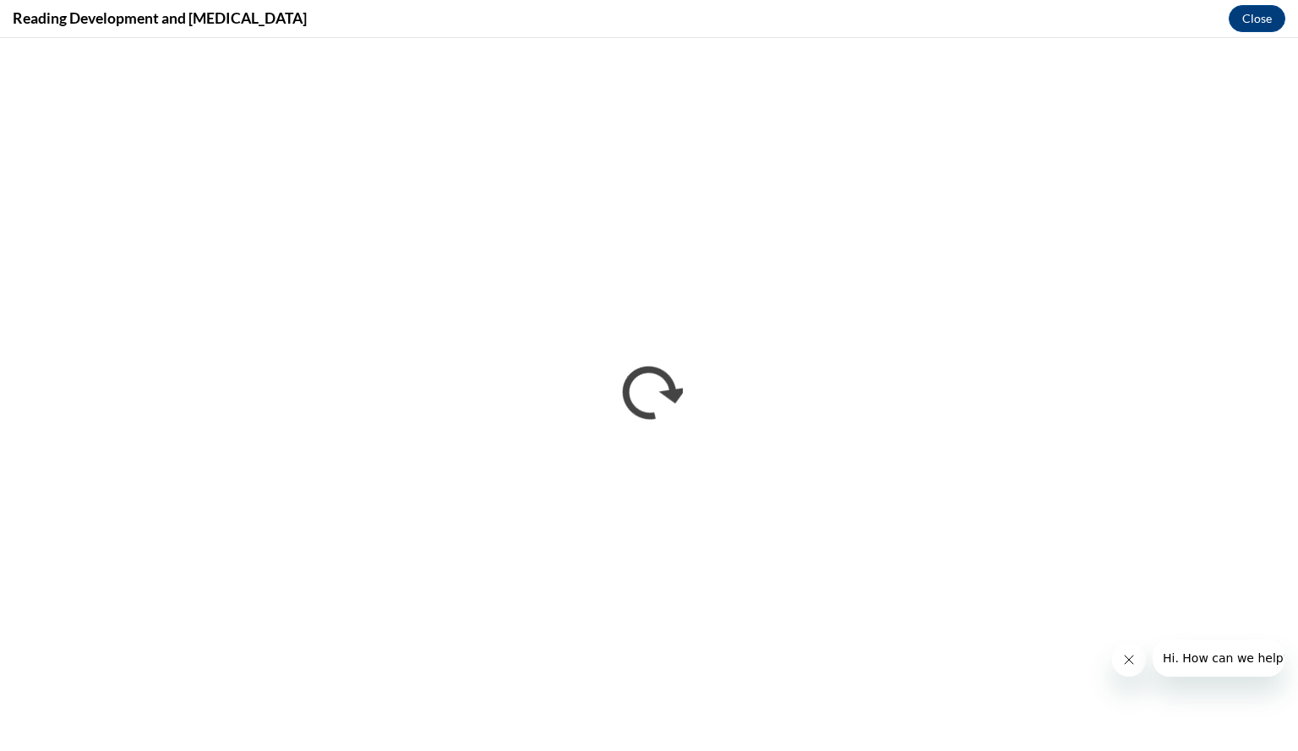
scroll to position [0, 0]
click at [1124, 658] on icon "Close message from company" at bounding box center [1129, 660] width 14 height 14
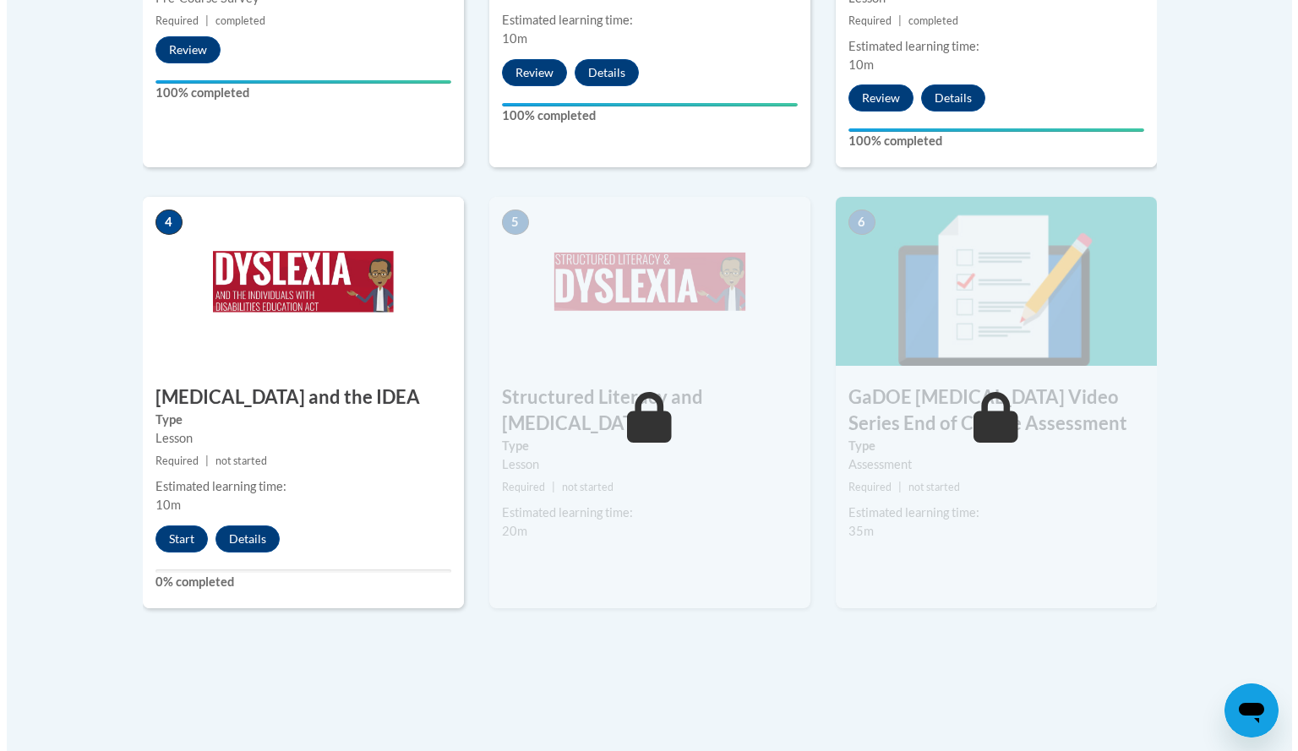
scroll to position [890, 0]
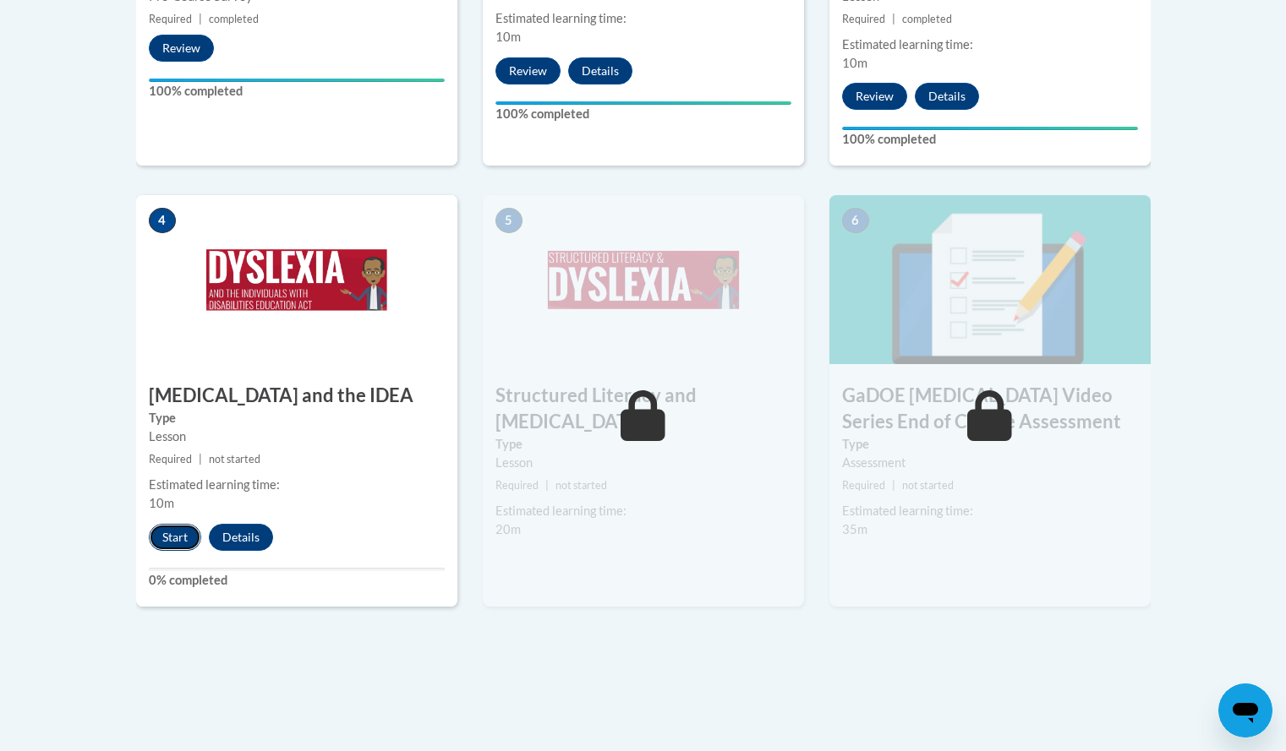
click at [173, 524] on button "Start" at bounding box center [175, 537] width 52 height 27
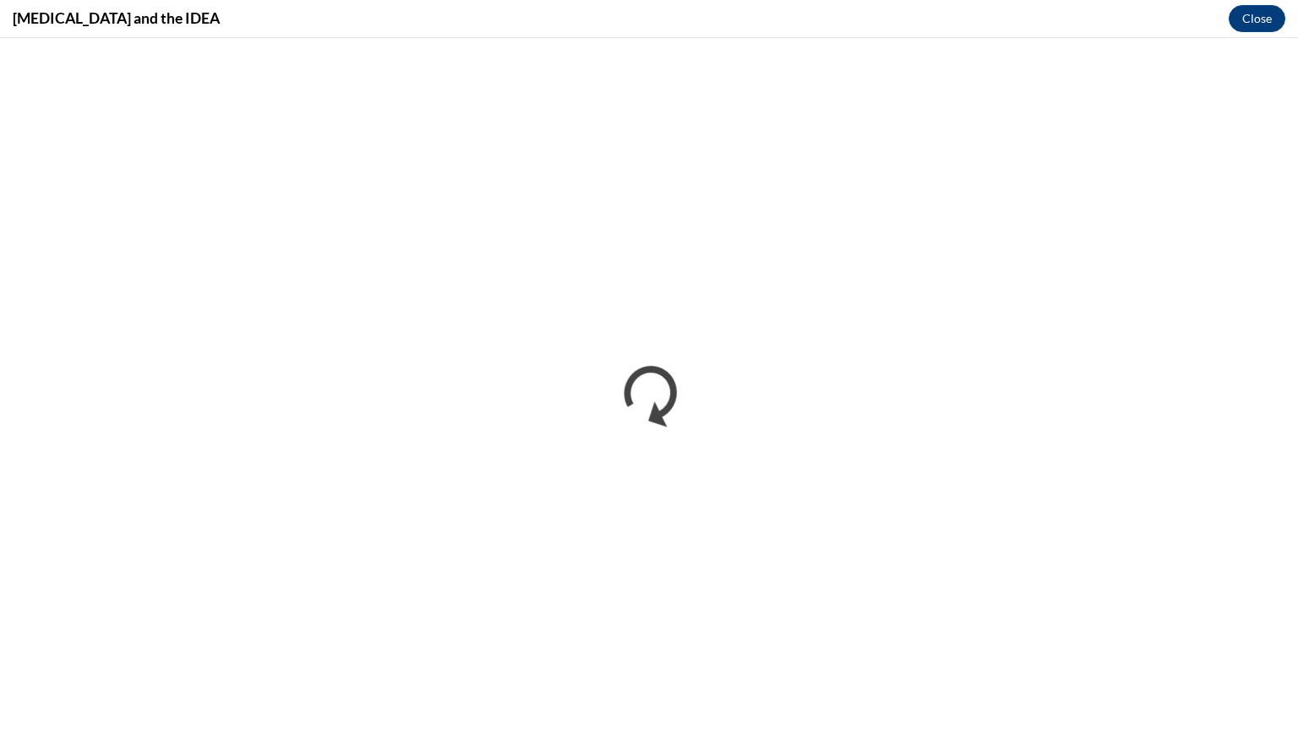
scroll to position [0, 0]
